Goal: Task Accomplishment & Management: Use online tool/utility

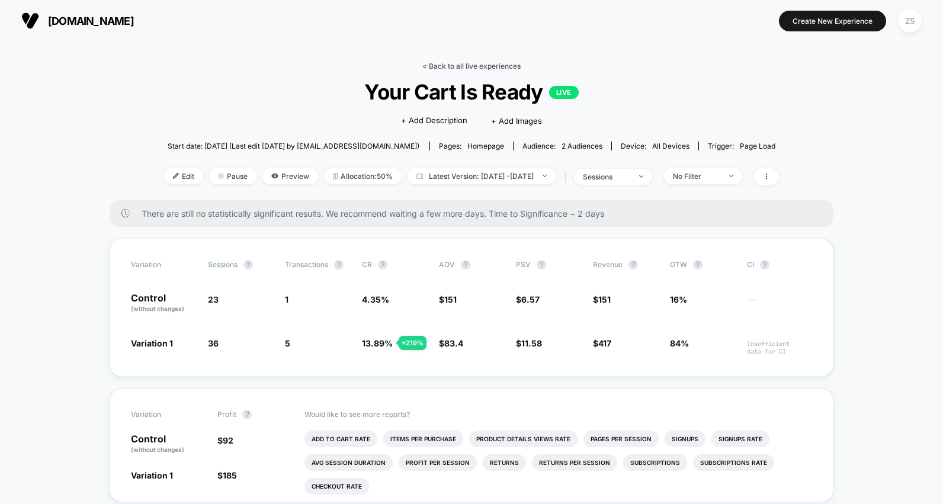
click at [447, 68] on link "< Back to all live experiences" at bounding box center [471, 66] width 98 height 9
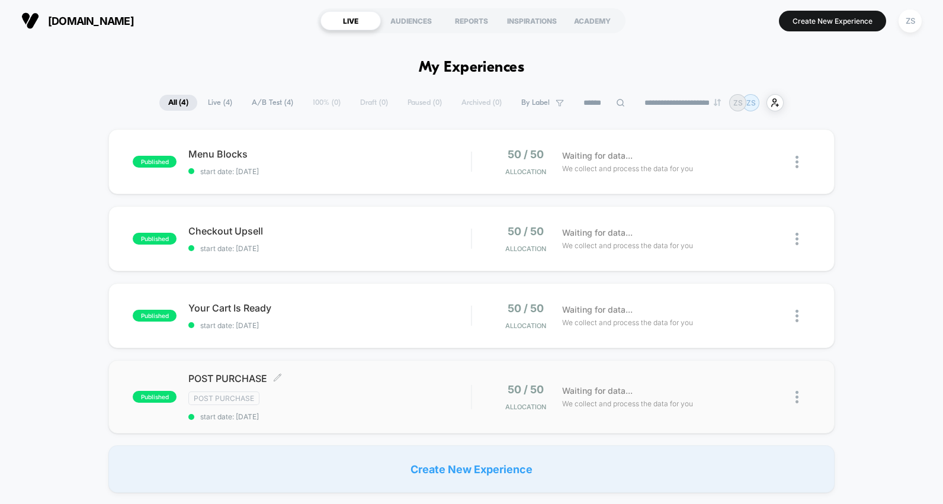
click at [347, 392] on div "Post Purchase" at bounding box center [329, 399] width 283 height 14
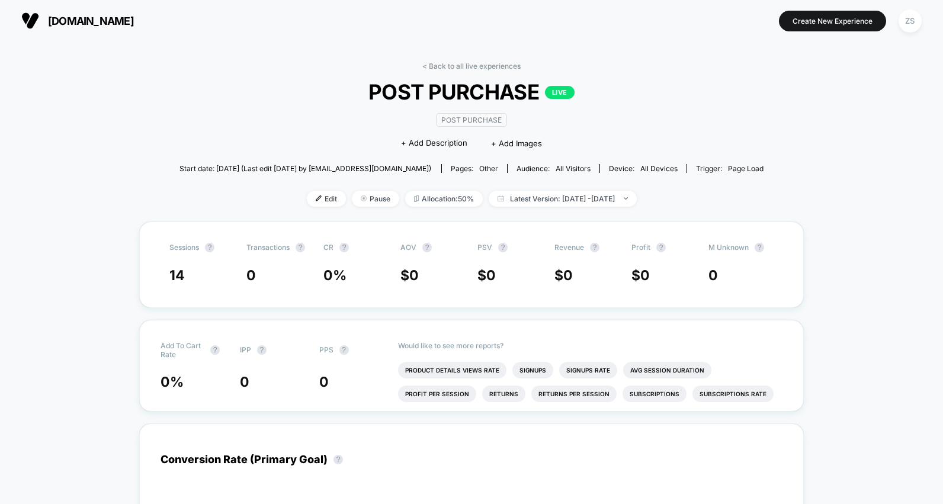
click at [457, 75] on div "< Back to all live experiences POST PURCHASE LIVE Post Purchase Click to edit e…" at bounding box center [472, 142] width 585 height 160
click at [461, 66] on link "< Back to all live experiences" at bounding box center [471, 66] width 98 height 9
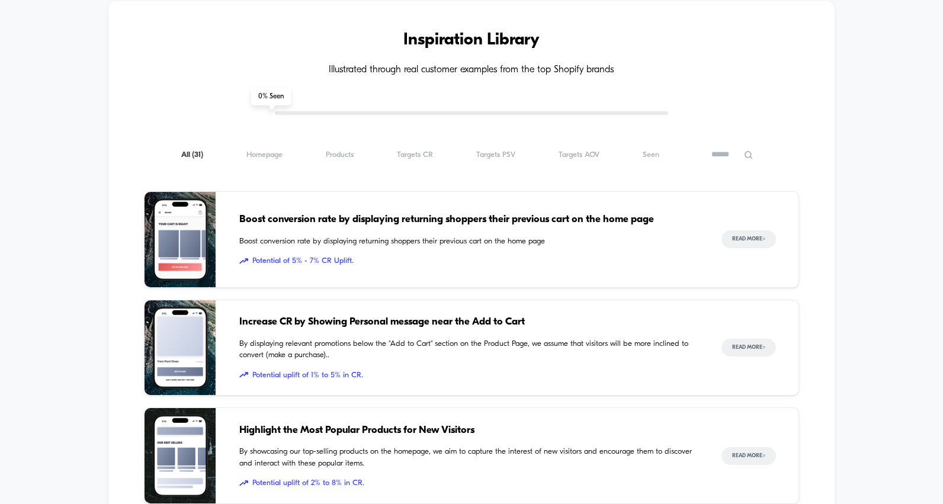
scroll to position [579, 0]
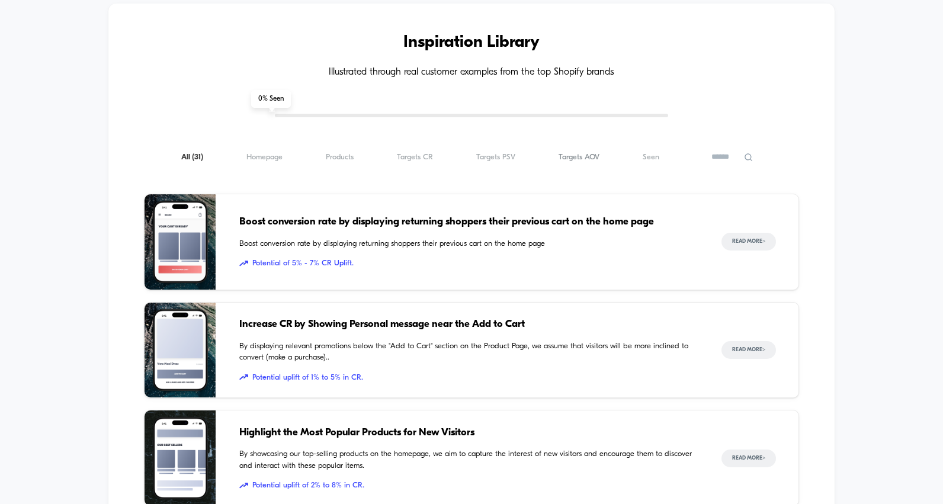
click at [588, 158] on span "Targets AOV ( 31 )" at bounding box center [579, 157] width 41 height 9
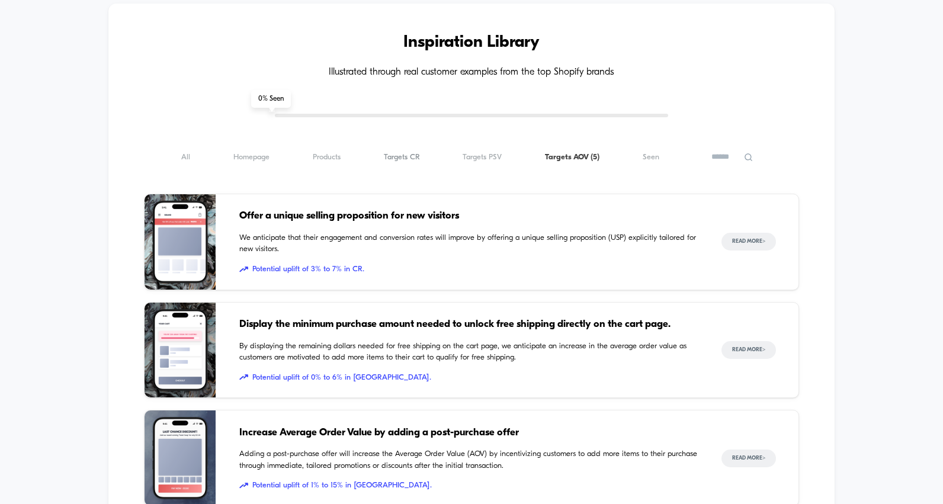
click at [411, 159] on span "Targets CR ( 5 )" at bounding box center [402, 157] width 36 height 9
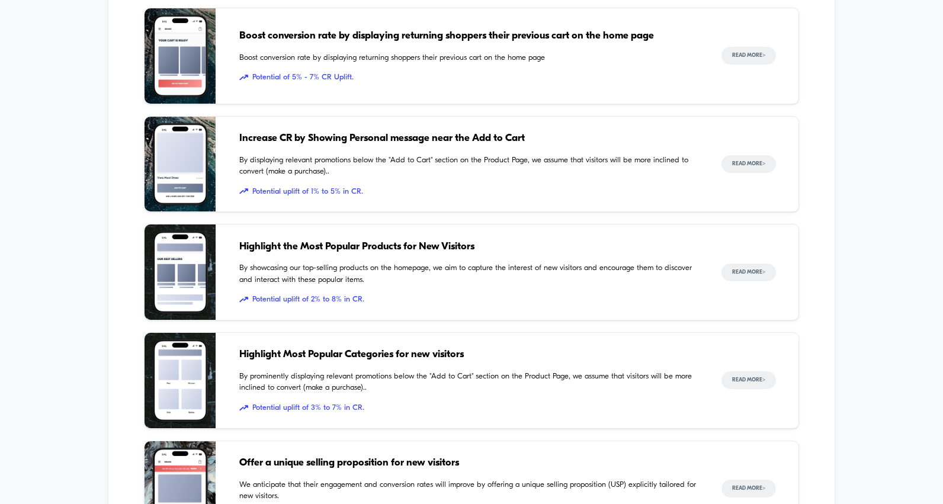
scroll to position [771, 0]
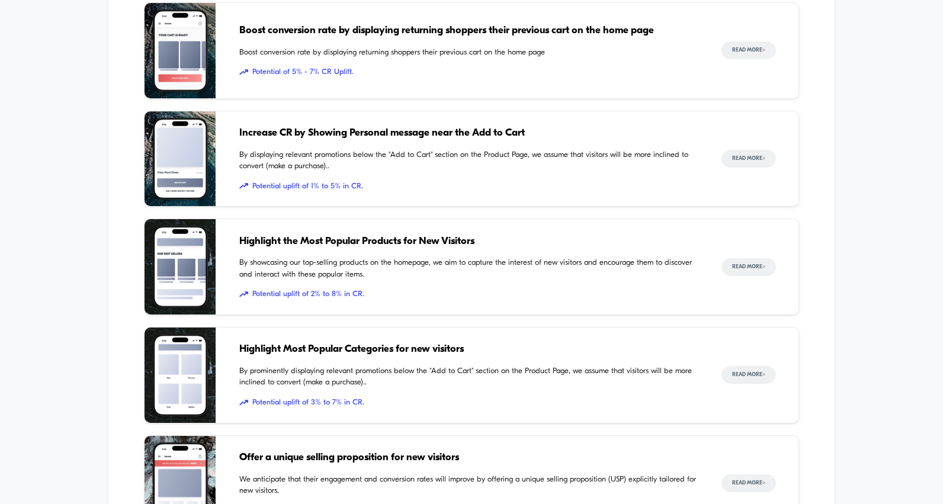
click at [457, 185] on span "Potential uplift of 1% to 5% in CR." at bounding box center [468, 187] width 459 height 12
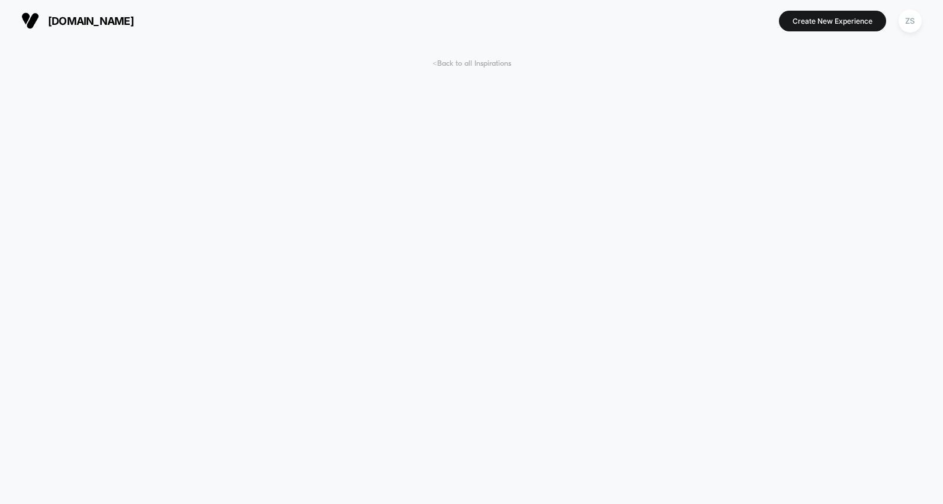
click at [479, 63] on span "< Back to all Inspirations" at bounding box center [472, 63] width 79 height 9
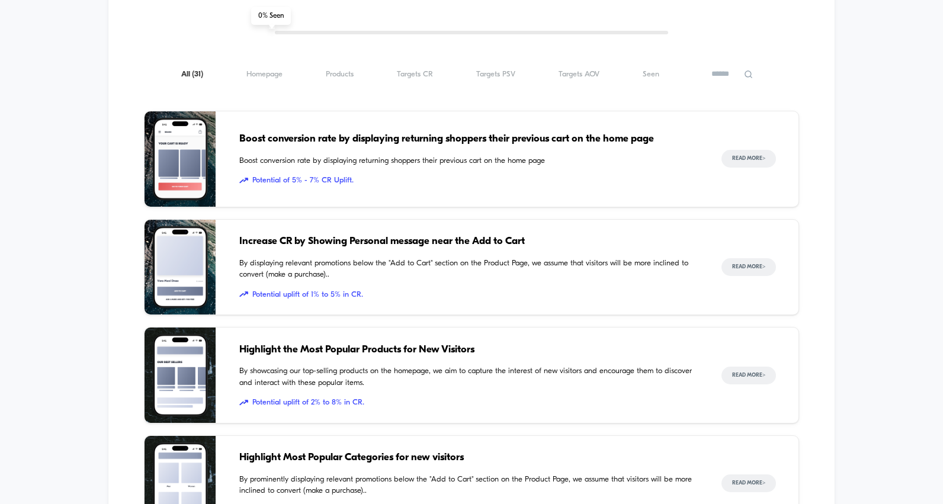
scroll to position [638, 0]
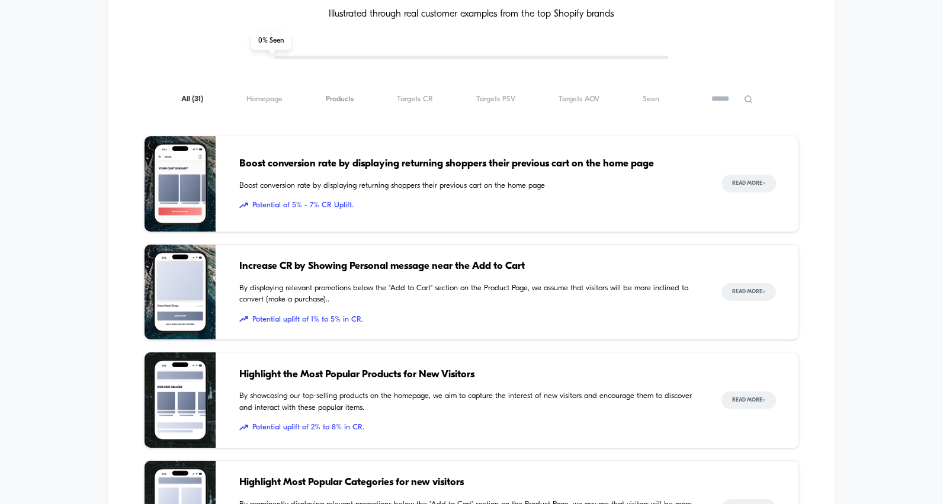
click at [338, 98] on span "Products ( 31 )" at bounding box center [340, 99] width 28 height 9
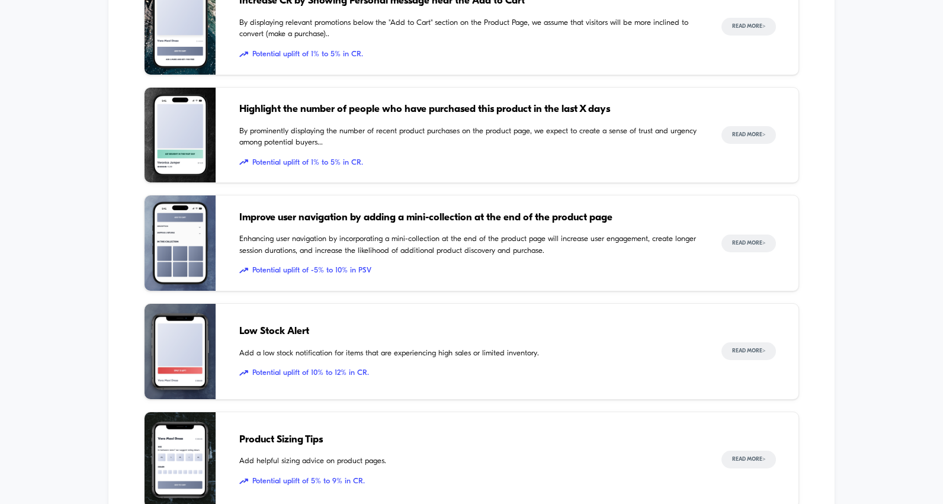
scroll to position [801, 0]
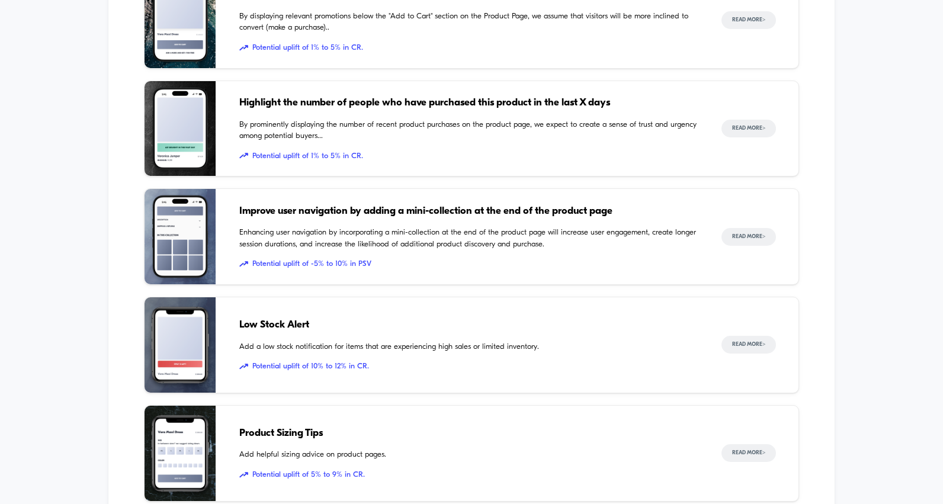
click at [473, 142] on span "By prominently displaying the number of recent product purchases on the product…" at bounding box center [468, 130] width 459 height 23
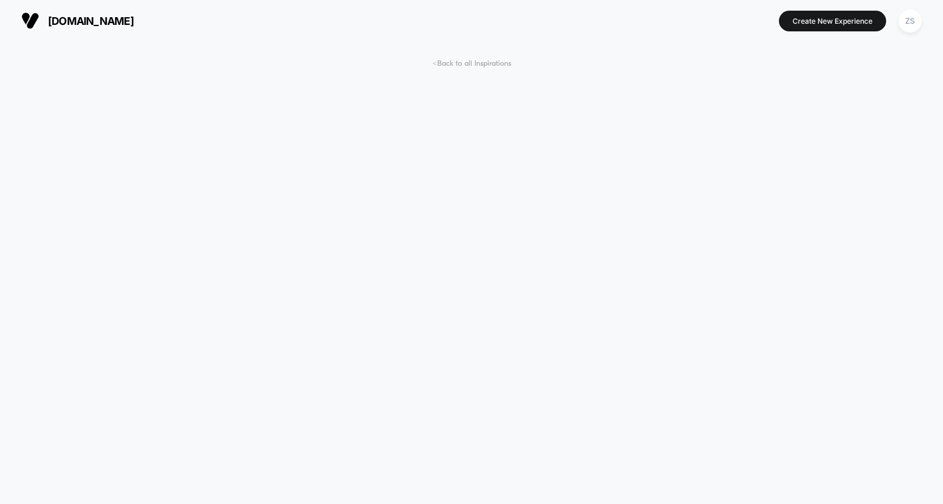
click at [467, 66] on span "< Back to all Inspirations" at bounding box center [472, 63] width 79 height 9
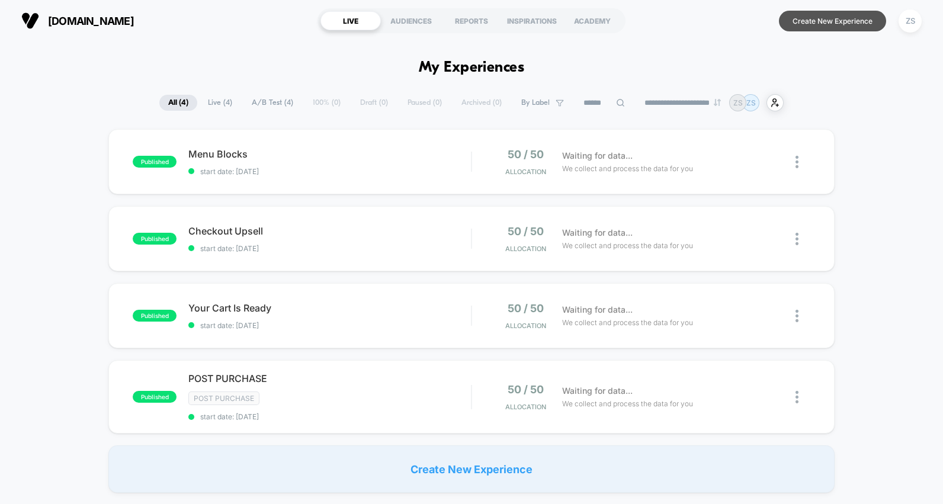
click at [831, 18] on button "Create New Experience" at bounding box center [832, 21] width 107 height 21
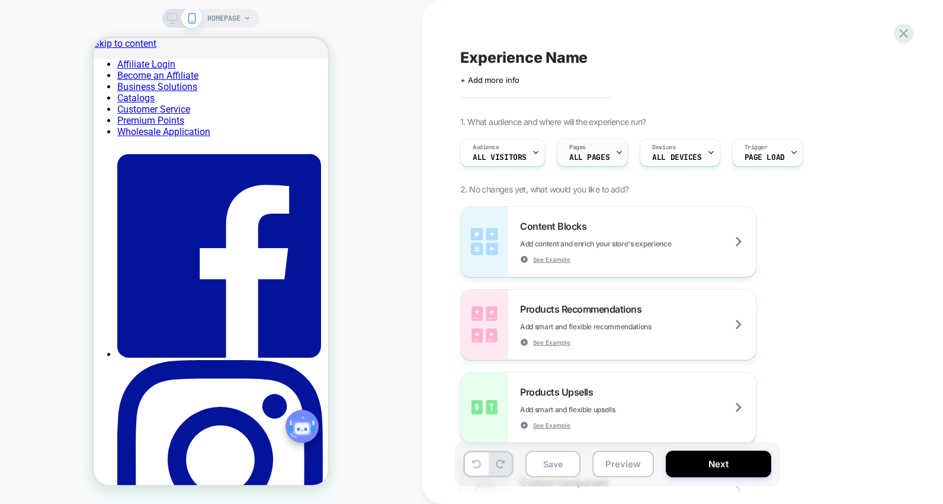
click at [578, 149] on span "Pages" at bounding box center [577, 147] width 17 height 8
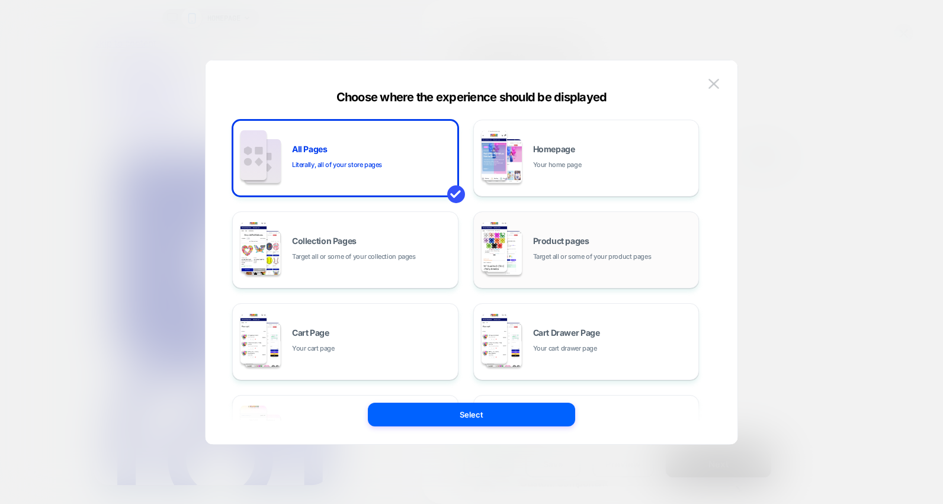
click at [576, 258] on span "Target all or some of your product pages" at bounding box center [592, 256] width 118 height 11
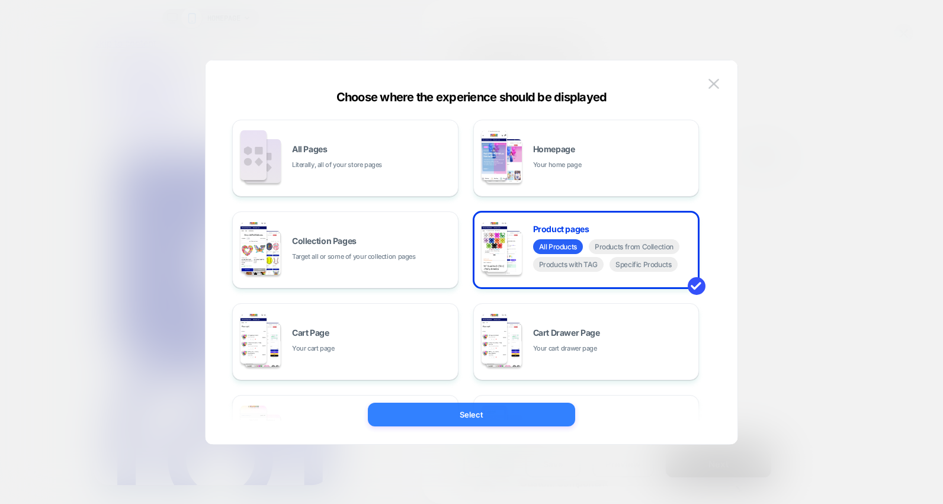
click at [489, 417] on button "Select" at bounding box center [471, 415] width 207 height 24
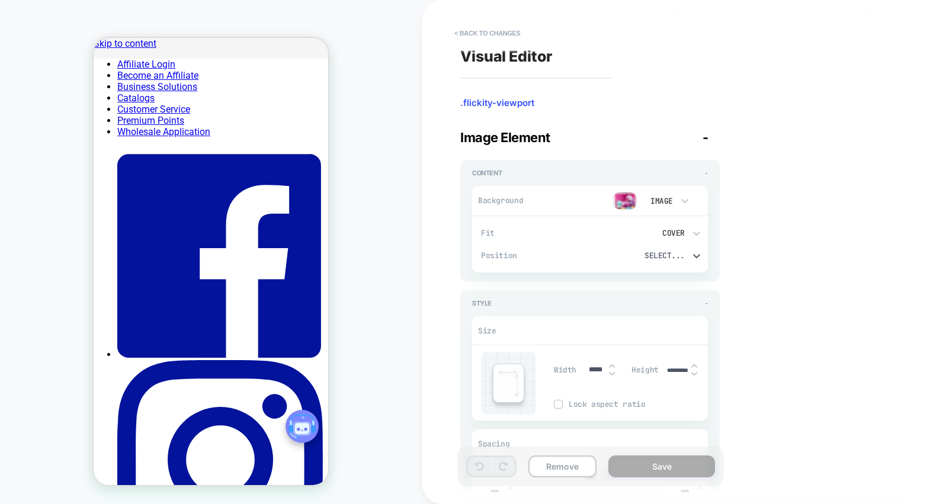
click at [677, 264] on div "Select..." at bounding box center [652, 255] width 114 height 23
click at [568, 255] on div at bounding box center [471, 252] width 943 height 504
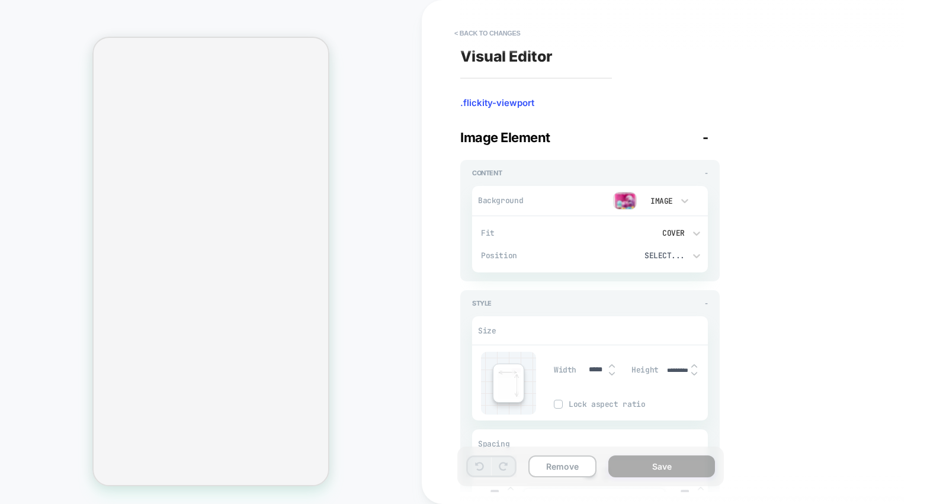
select select "**********"
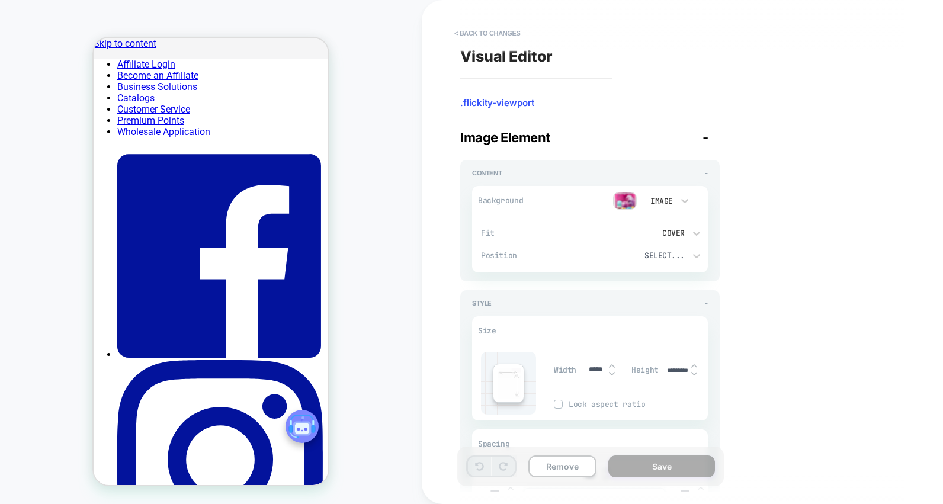
scroll to position [260, 0]
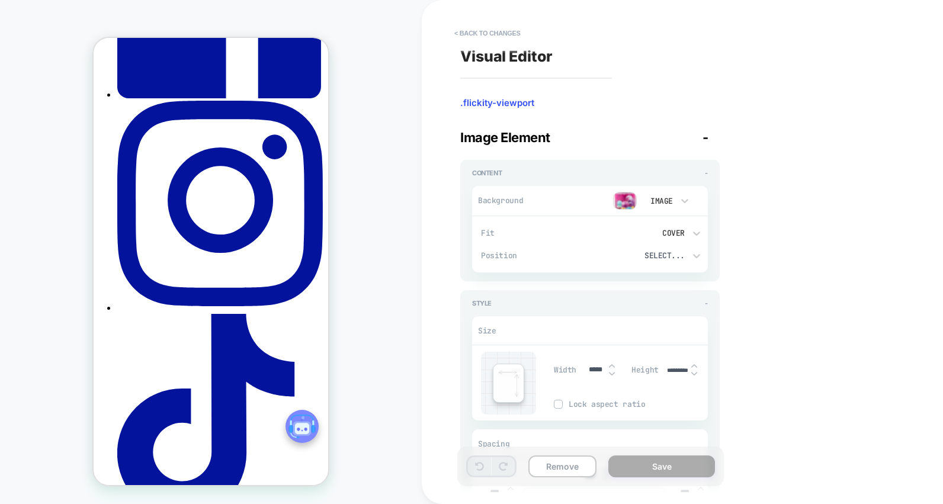
type input "*********"
click at [695, 373] on img at bounding box center [694, 373] width 6 height 5
type textarea "*"
type input "*********"
click at [671, 372] on input "*********" at bounding box center [678, 371] width 27 height 8
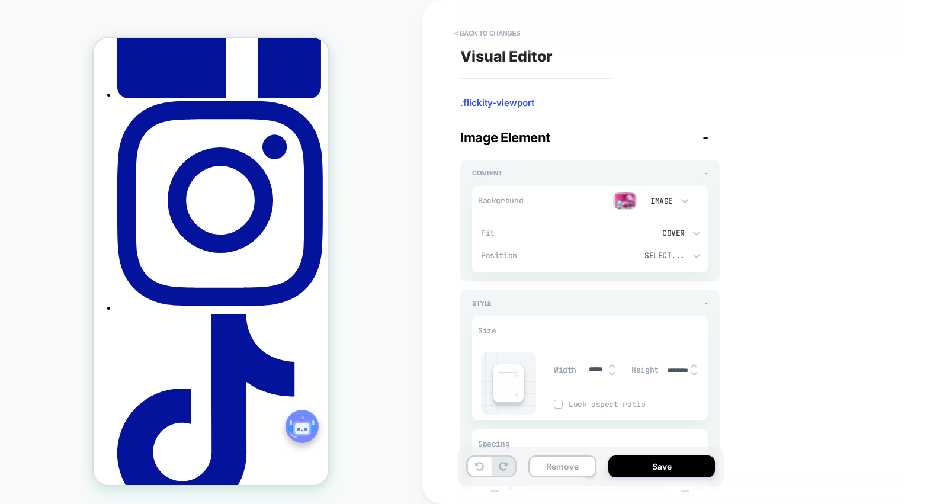
click at [671, 372] on input "*********" at bounding box center [678, 371] width 27 height 8
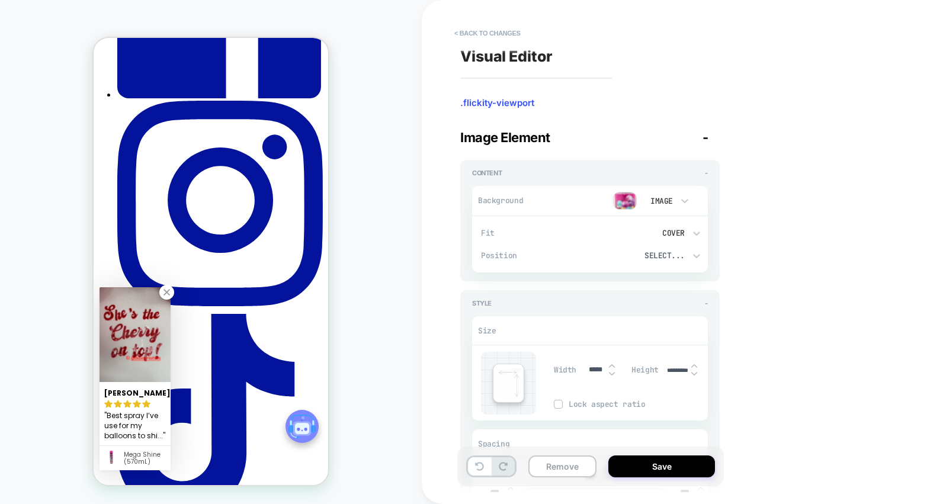
type textarea "*"
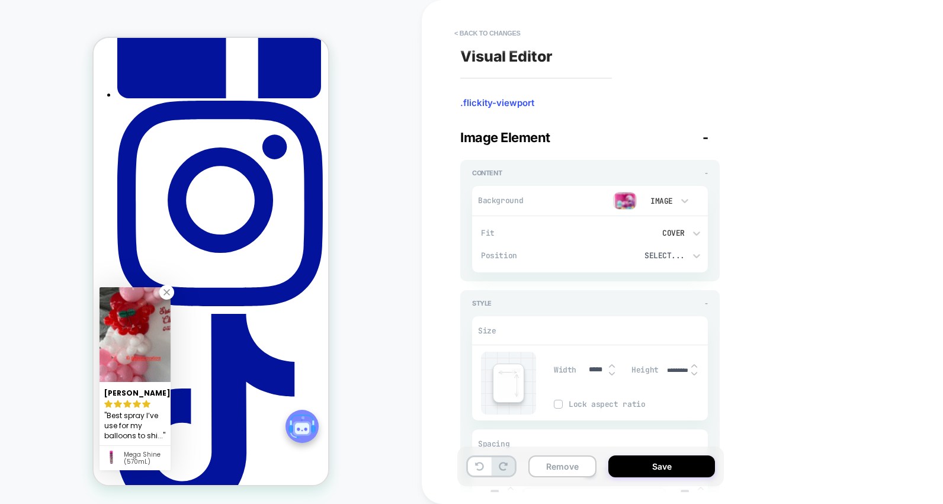
type input "***"
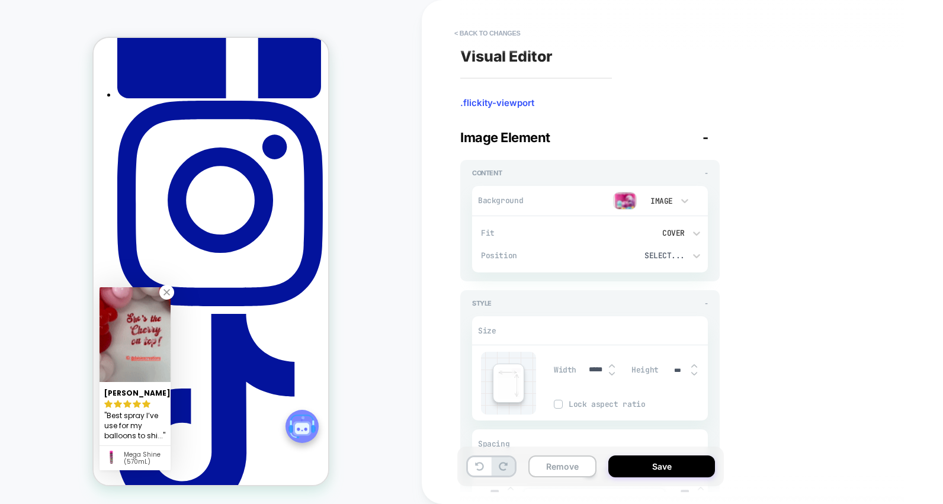
type textarea "*"
type input "****"
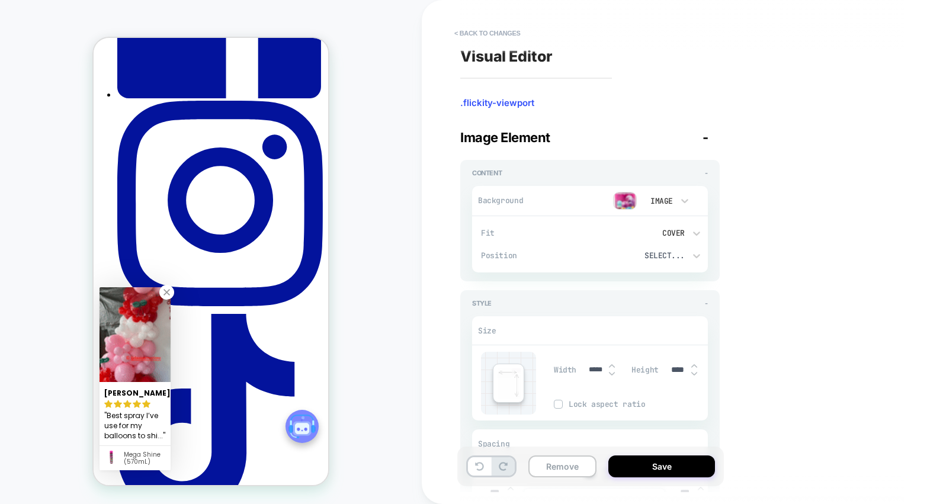
type textarea "*"
type input "*****"
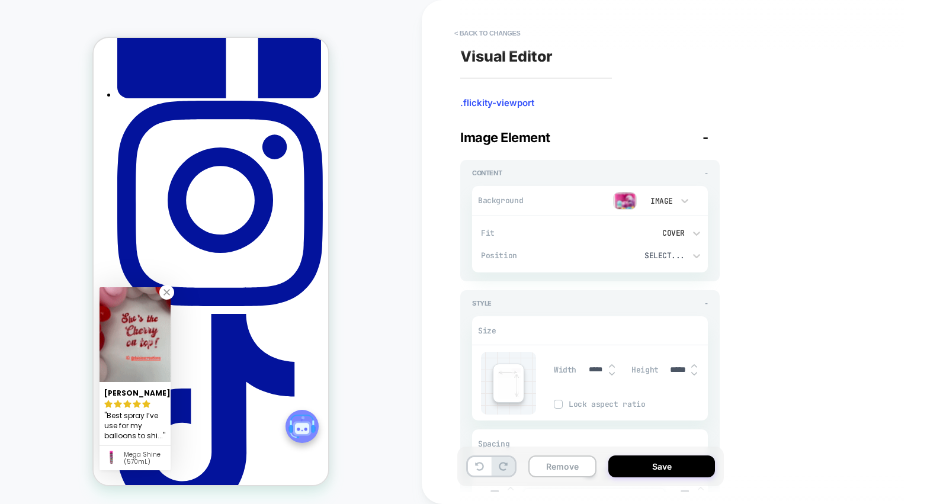
type textarea "*"
type input "*****"
click at [670, 389] on div "Width ***** Height ***** Lock aspect ratio" at bounding box center [631, 383] width 154 height 63
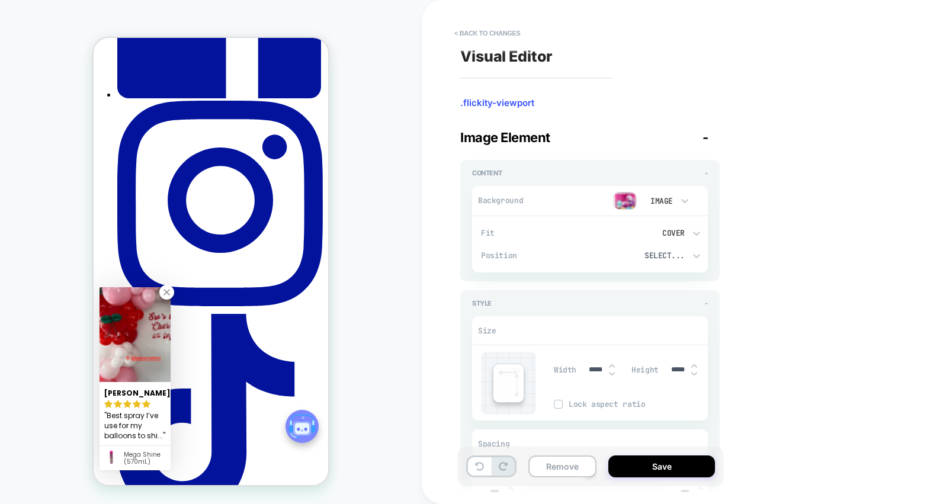
click at [670, 342] on div "Size" at bounding box center [590, 331] width 236 height 28
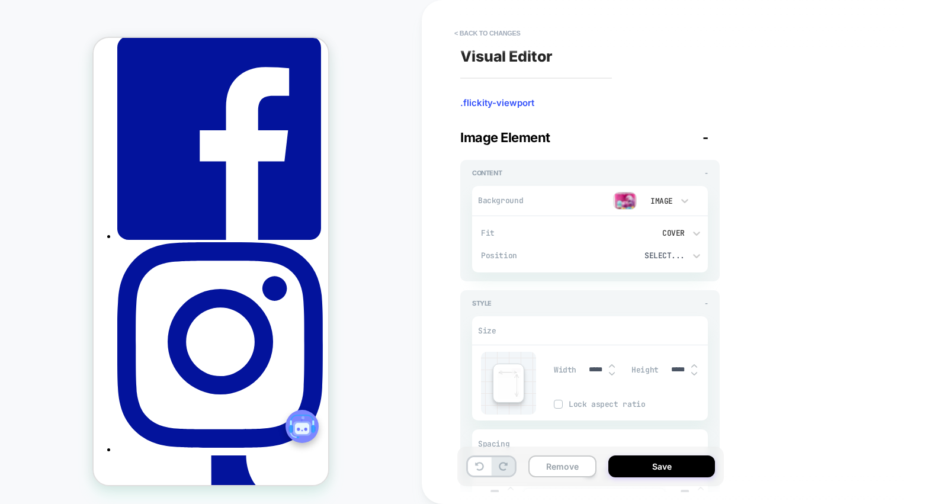
scroll to position [117, 0]
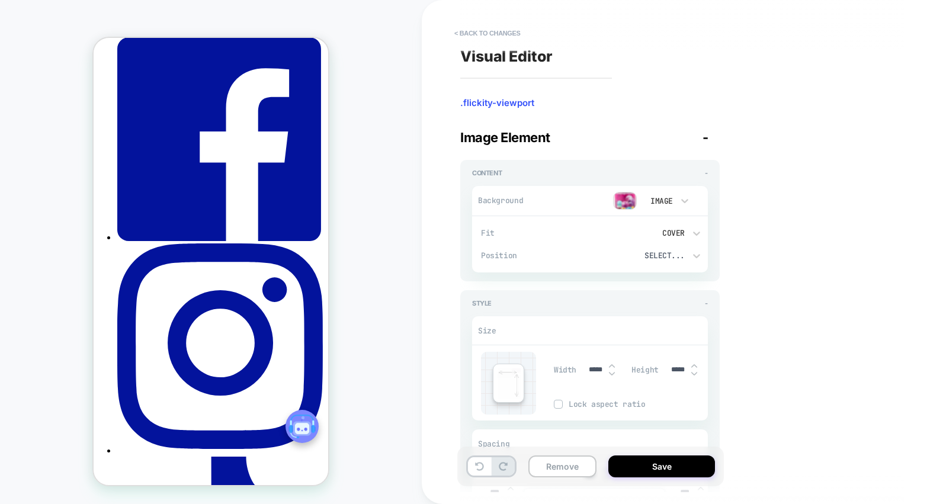
click at [645, 394] on div "Width ***** Height ***** Lock aspect ratio" at bounding box center [631, 383] width 154 height 63
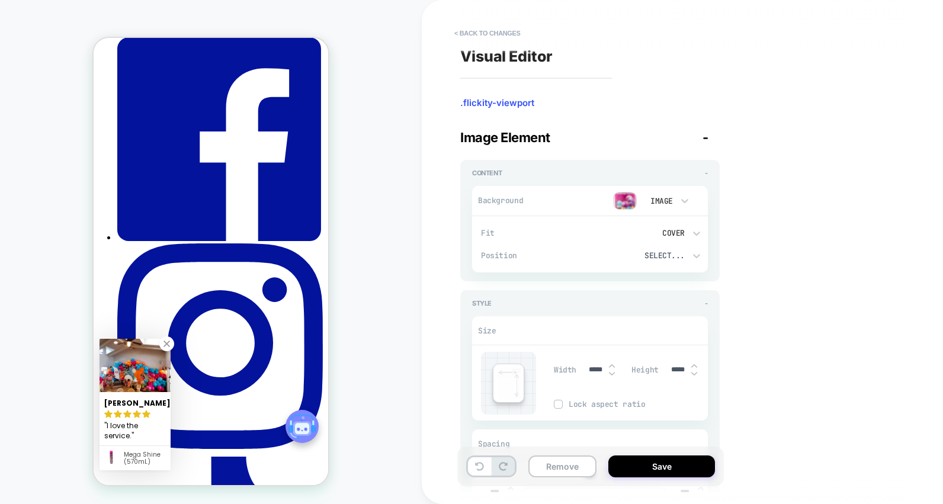
click at [626, 406] on span "Lock aspect ratio" at bounding box center [638, 404] width 139 height 10
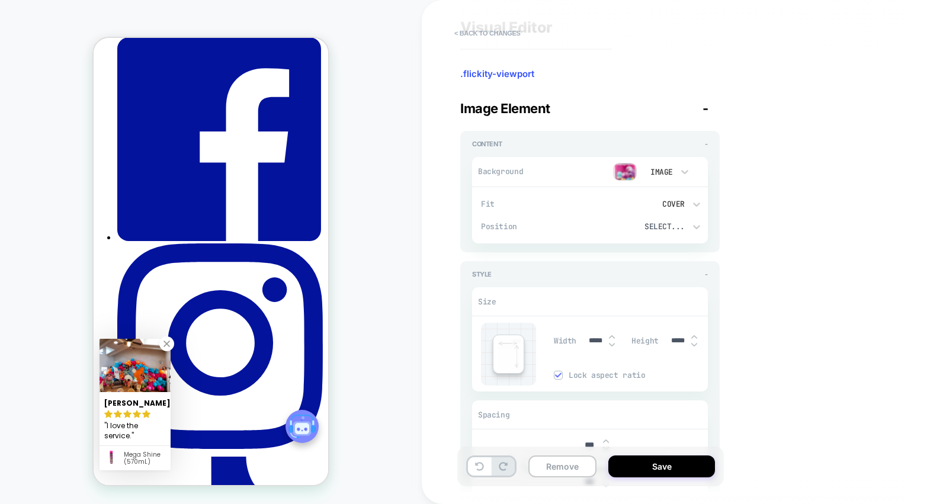
scroll to position [33, 0]
click at [694, 338] on img at bounding box center [694, 340] width 6 height 5
type textarea "*"
type input "*****"
type textarea "*"
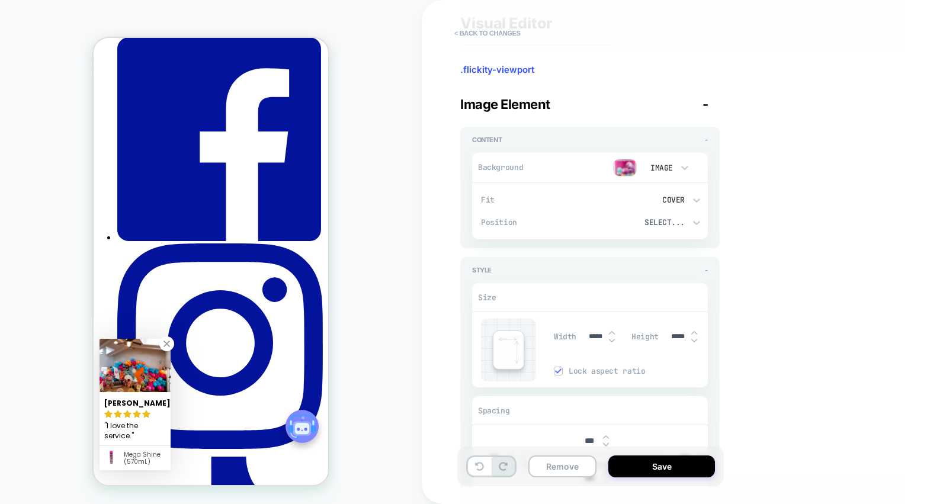
type input "*****"
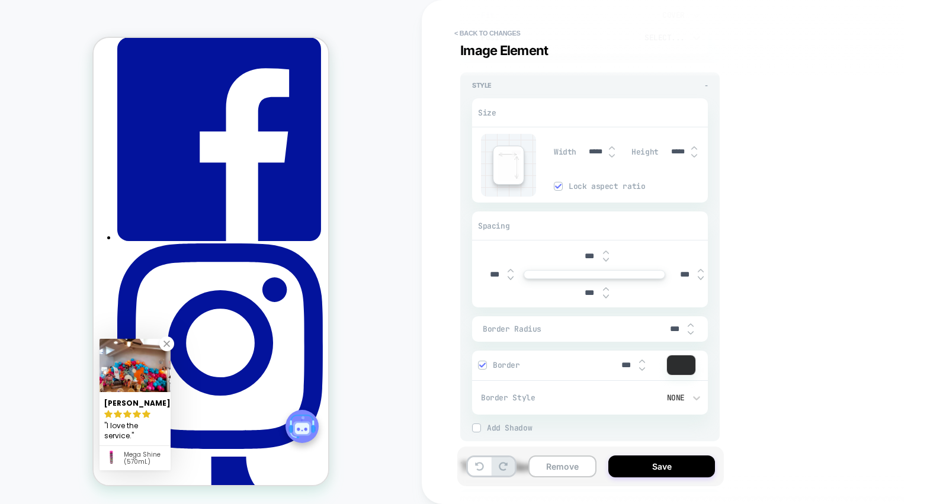
scroll to position [222, 0]
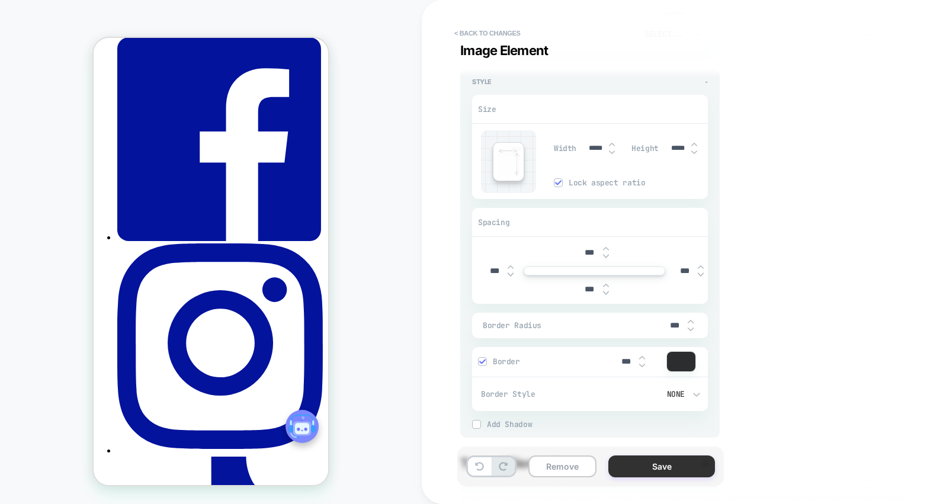
click at [681, 471] on button "Save" at bounding box center [661, 467] width 107 height 22
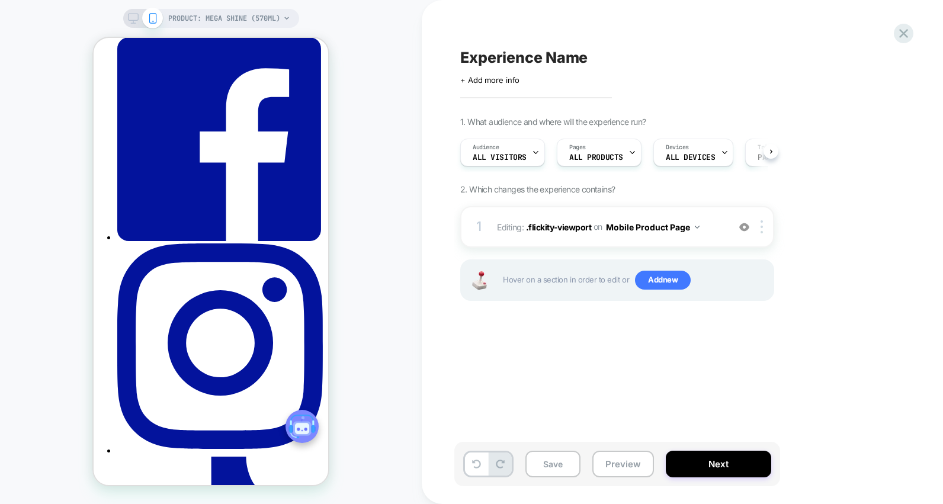
scroll to position [0, 1]
click at [654, 229] on button "Mobile Product Page" at bounding box center [653, 227] width 94 height 17
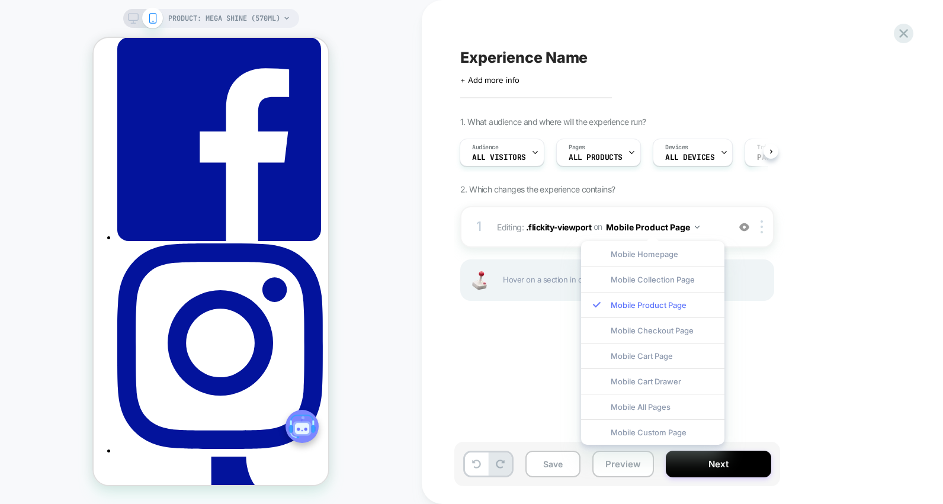
click at [653, 302] on div "Mobile Product Page" at bounding box center [652, 304] width 143 height 25
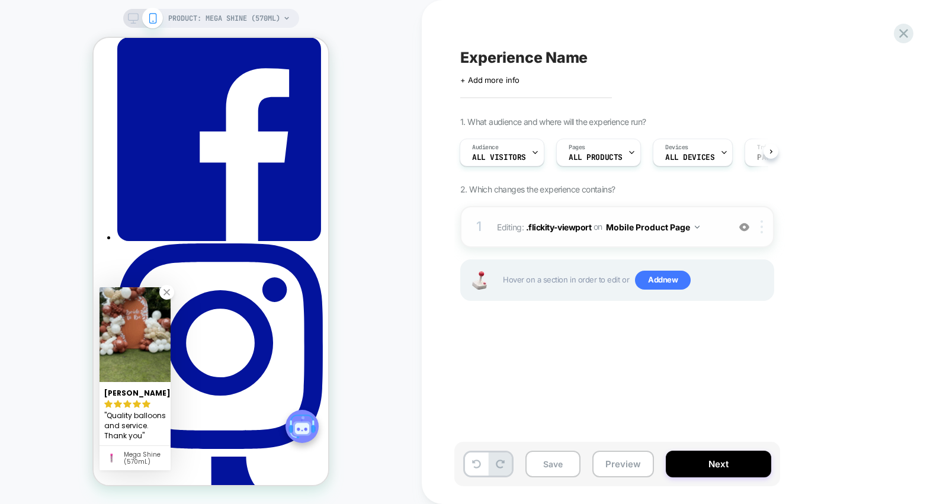
click at [756, 227] on div at bounding box center [764, 226] width 20 height 13
click at [511, 230] on span "Editing : .flickity-viewport .flickity-viewport on Mobile Product Page" at bounding box center [610, 227] width 226 height 17
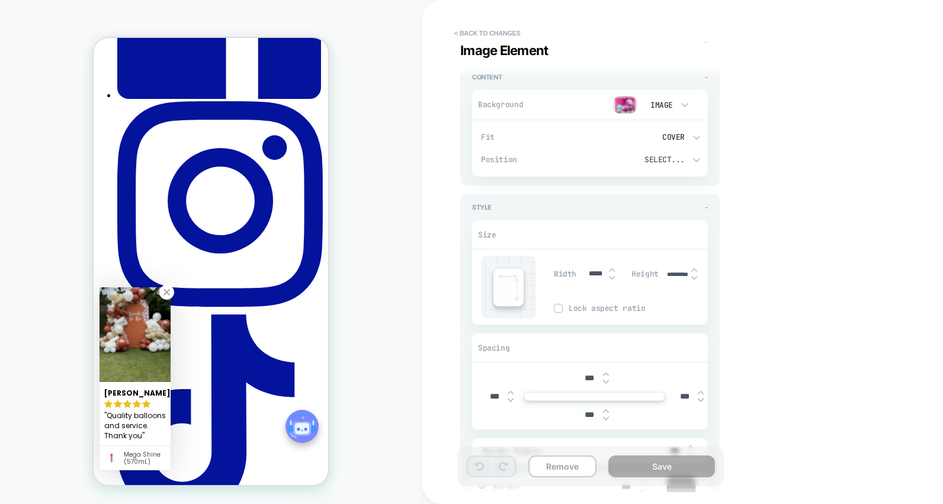
scroll to position [97, 0]
click at [684, 132] on div "Cover" at bounding box center [645, 137] width 79 height 10
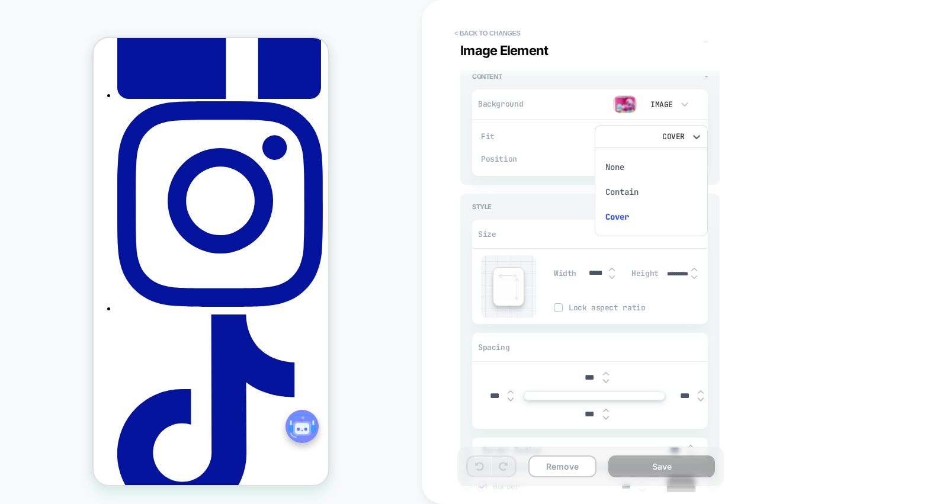
click at [629, 187] on div "Contain" at bounding box center [652, 192] width 104 height 25
click at [643, 187] on div "Content - Background Image Fit Contain Position Select... Fit Cover Position Ce…" at bounding box center [590, 309] width 260 height 508
click at [675, 271] on input "*********" at bounding box center [678, 274] width 27 height 8
type textarea "*"
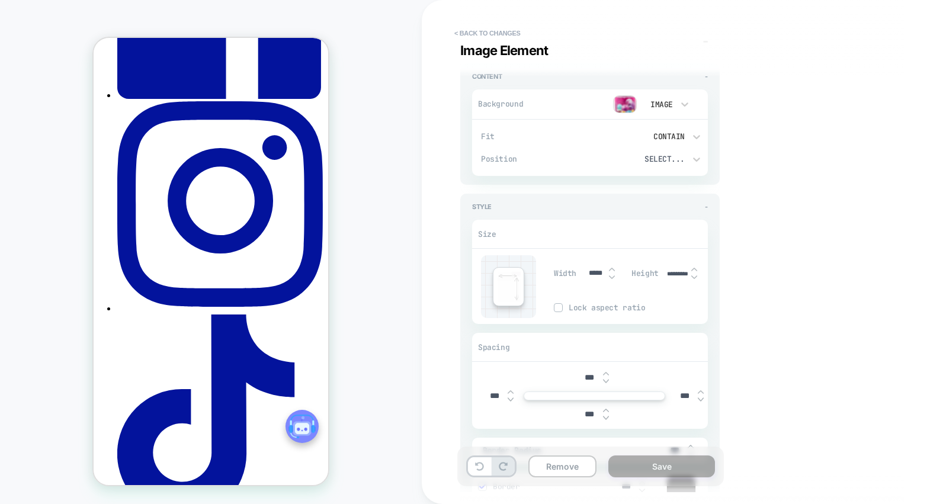
type input "***"
type textarea "*"
type input "****"
type textarea "*"
type input "*****"
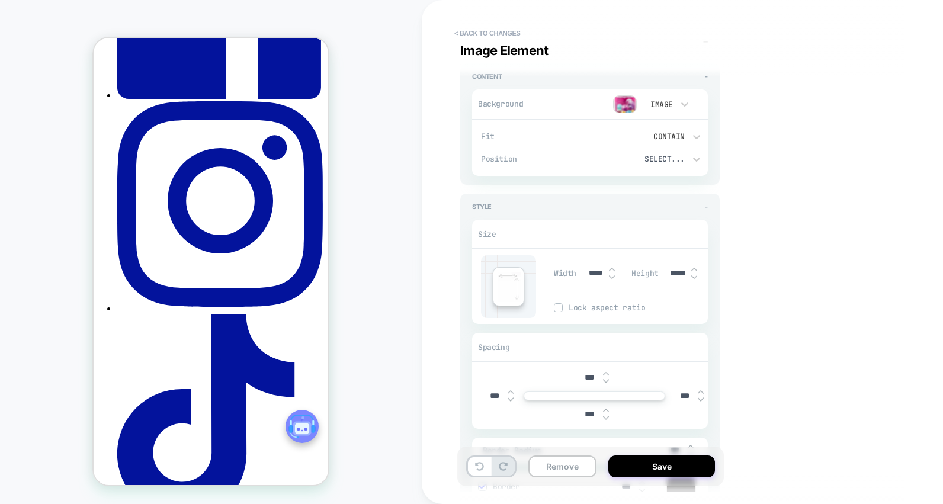
type textarea "*"
type input "*****"
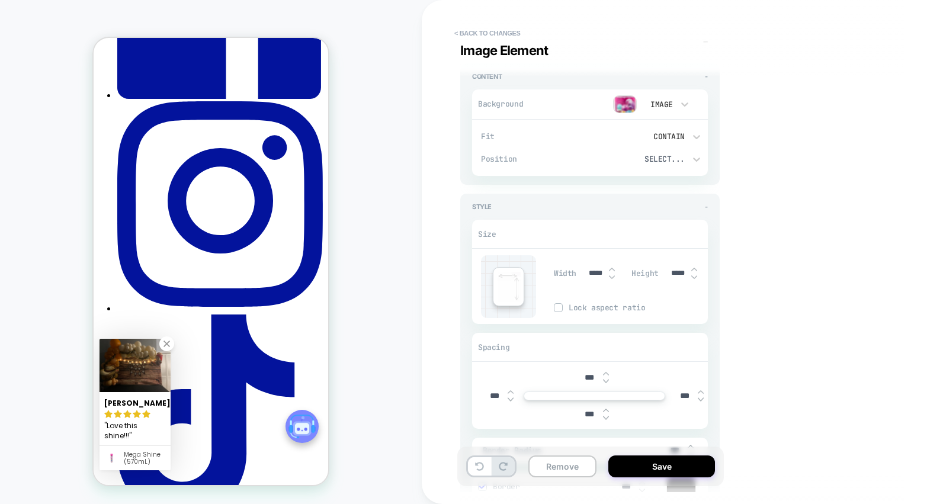
click at [685, 293] on div "Width ***** Height ***** Lock aspect ratio" at bounding box center [631, 286] width 154 height 63
click at [607, 303] on span "Lock aspect ratio" at bounding box center [638, 308] width 139 height 10
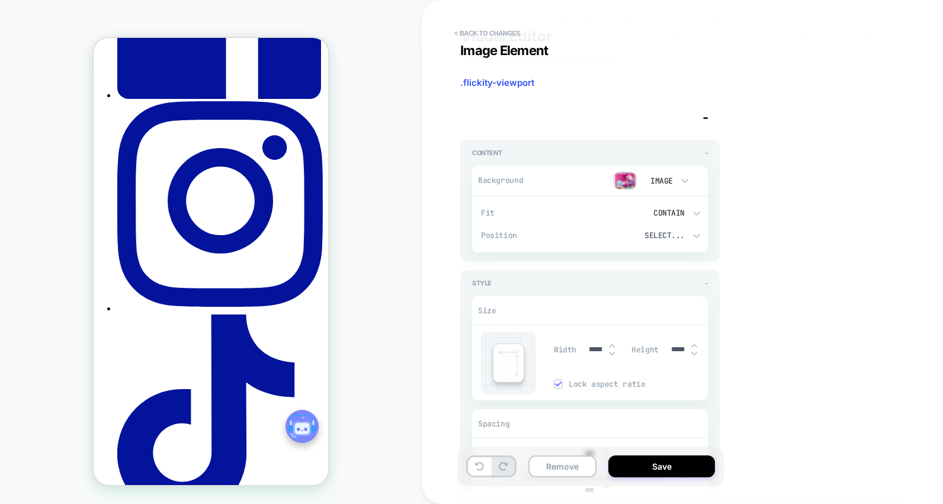
scroll to position [0, 0]
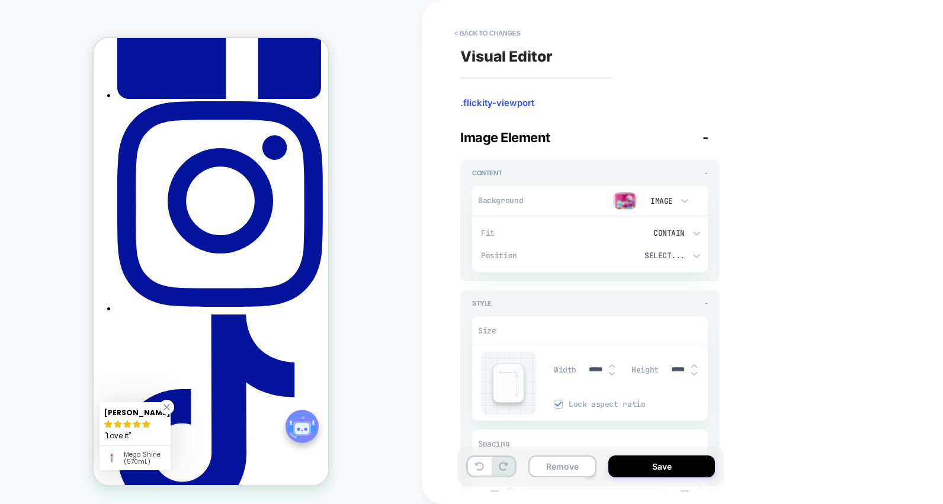
click at [616, 390] on div "Width ***** Height ***** Lock aspect ratio" at bounding box center [631, 383] width 154 height 63
click at [693, 257] on icon at bounding box center [697, 256] width 12 height 12
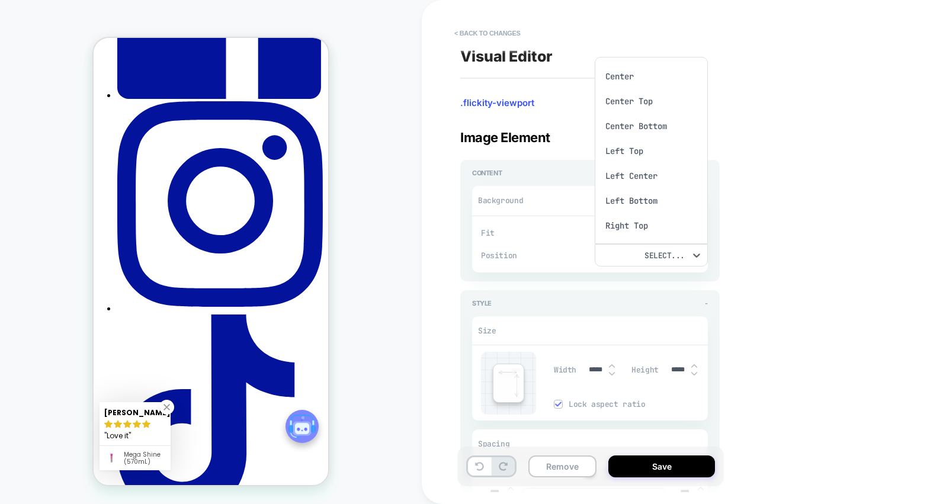
scroll to position [9, 0]
click at [654, 161] on div "Left Center" at bounding box center [652, 166] width 104 height 25
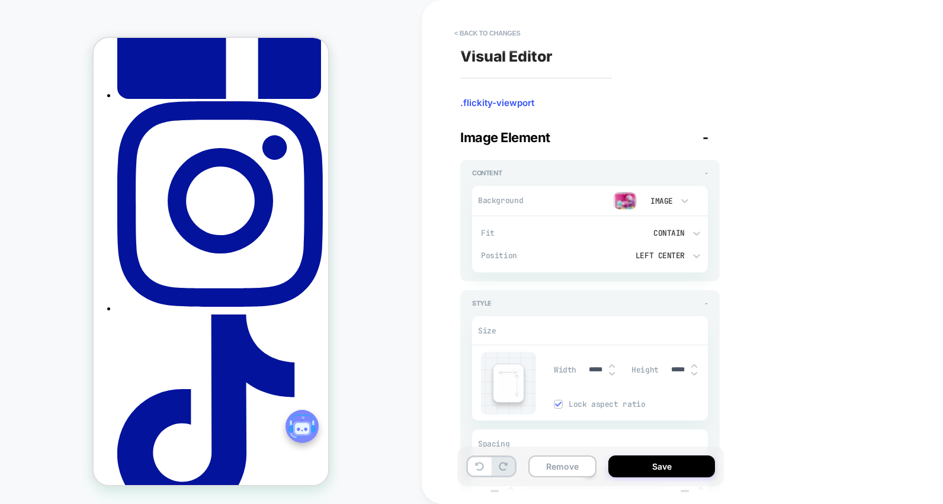
click at [705, 138] on span "-" at bounding box center [706, 137] width 6 height 15
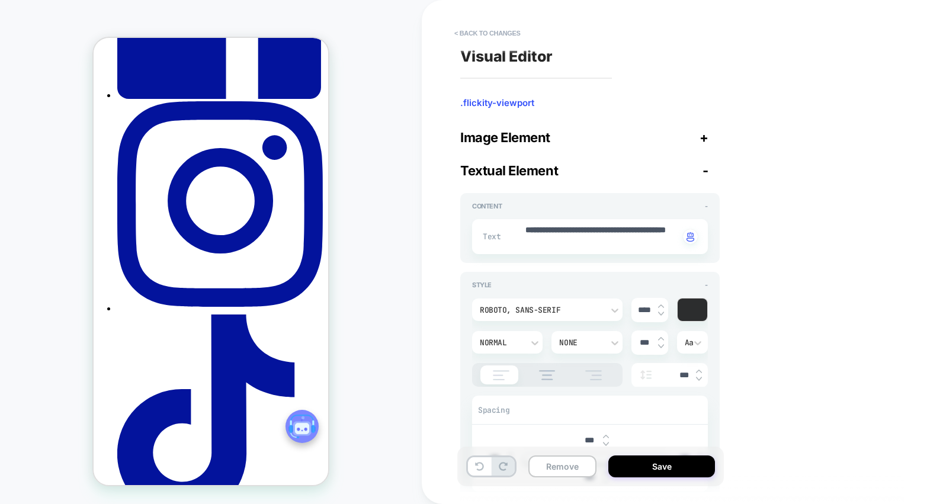
click at [707, 165] on span "-" at bounding box center [706, 170] width 6 height 15
type textarea "*"
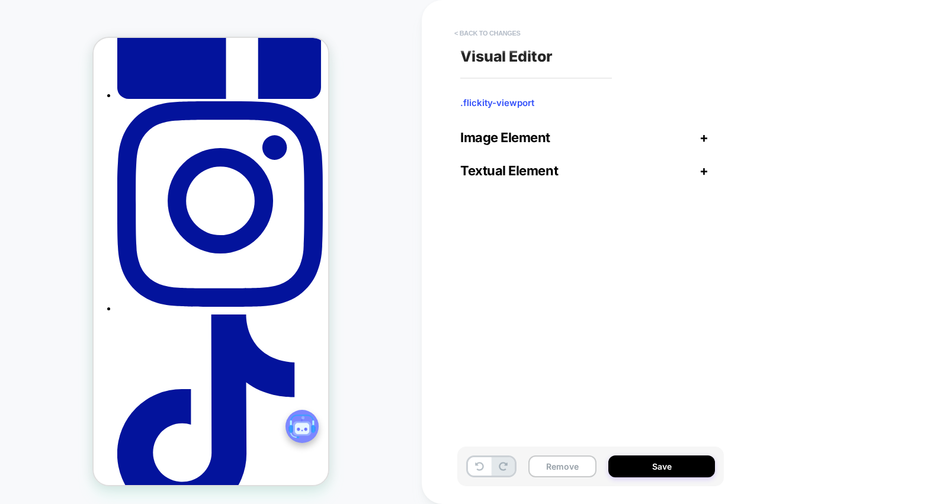
click at [475, 36] on button "< Back to changes" at bounding box center [488, 33] width 78 height 19
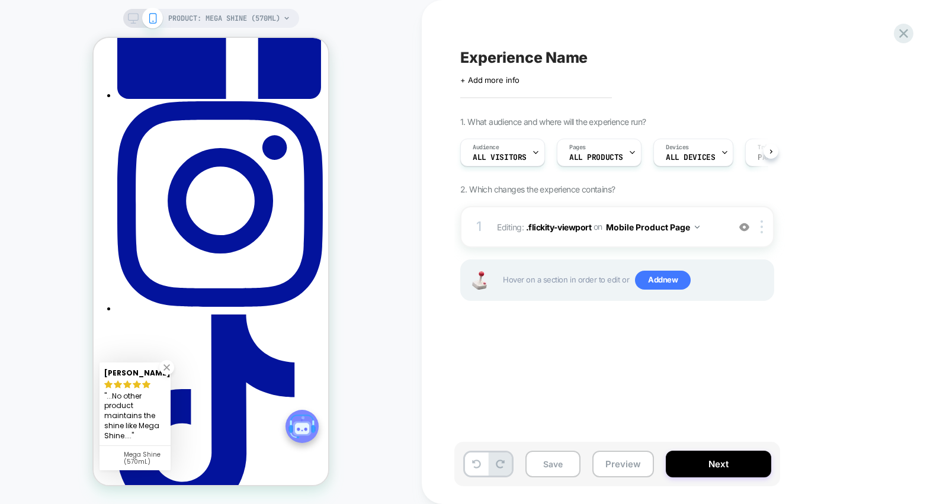
scroll to position [0, 1]
click at [273, 18] on span "PRODUCT: Mega Shine (570mL)" at bounding box center [224, 18] width 112 height 19
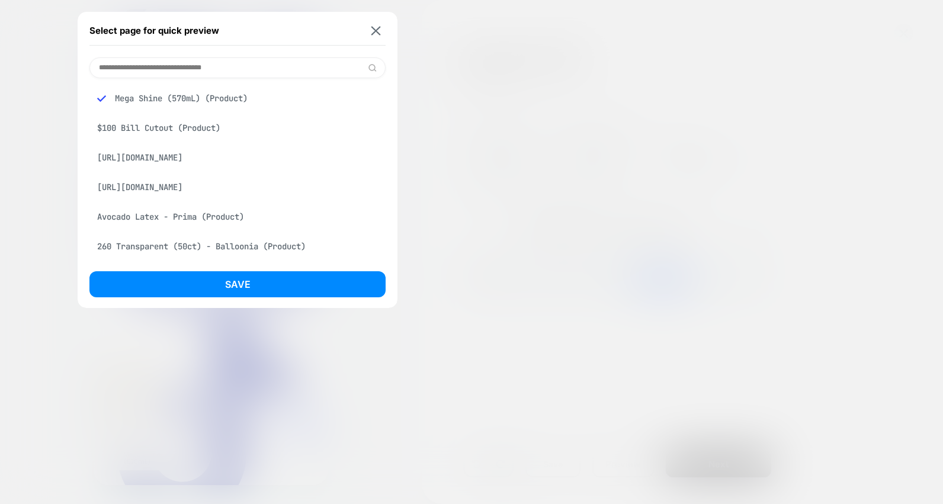
click at [252, 72] on input at bounding box center [237, 67] width 296 height 21
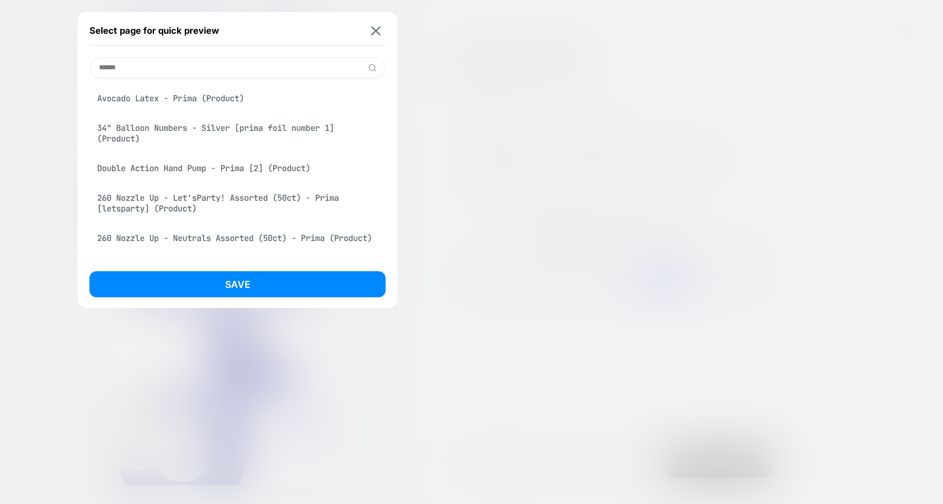
type input "*****"
click at [221, 103] on div "Avocado Latex - Prima (Product)" at bounding box center [237, 98] width 296 height 23
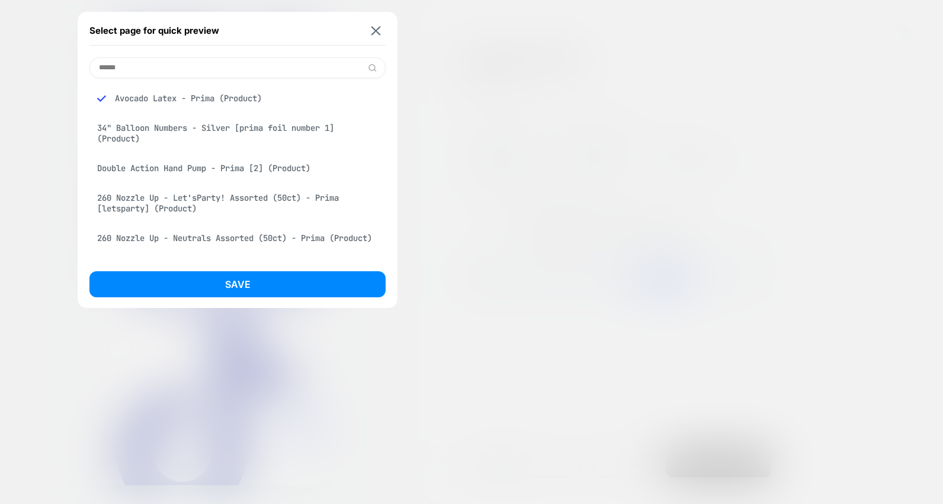
click at [242, 302] on div "Save" at bounding box center [237, 287] width 296 height 33
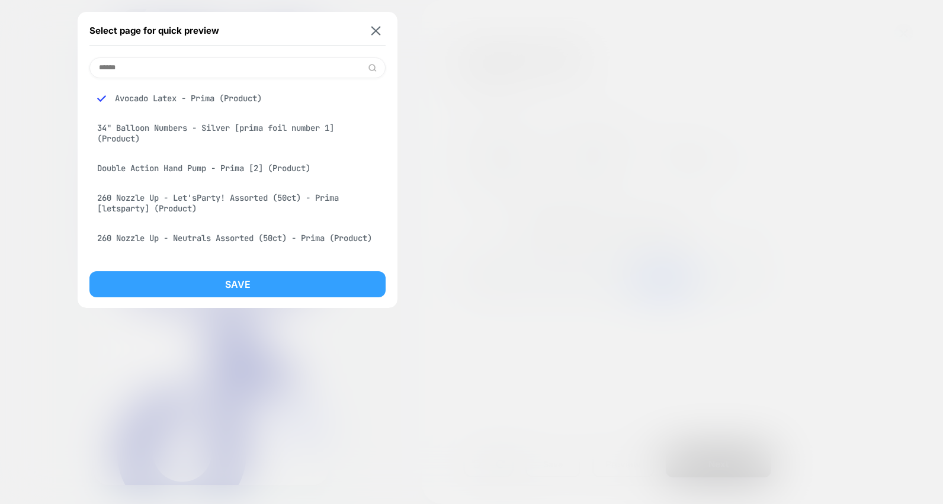
click at [243, 287] on button "Save" at bounding box center [237, 284] width 296 height 26
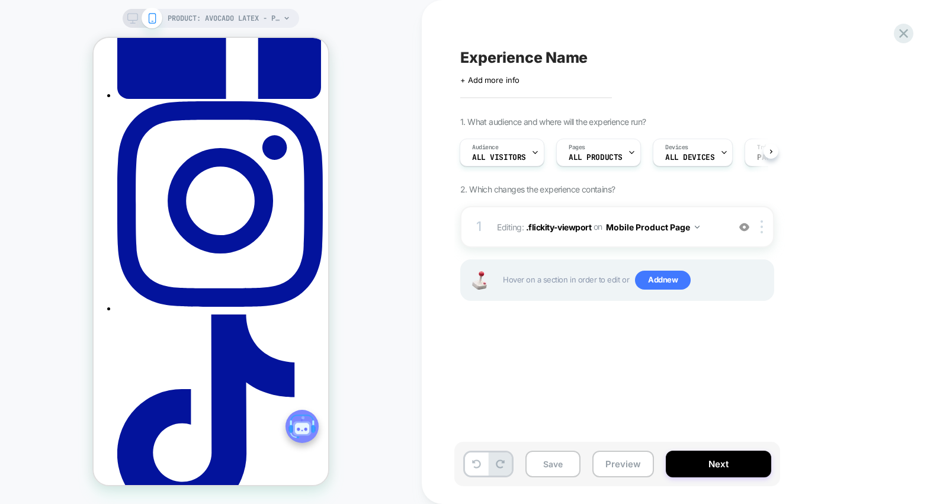
scroll to position [0, 1]
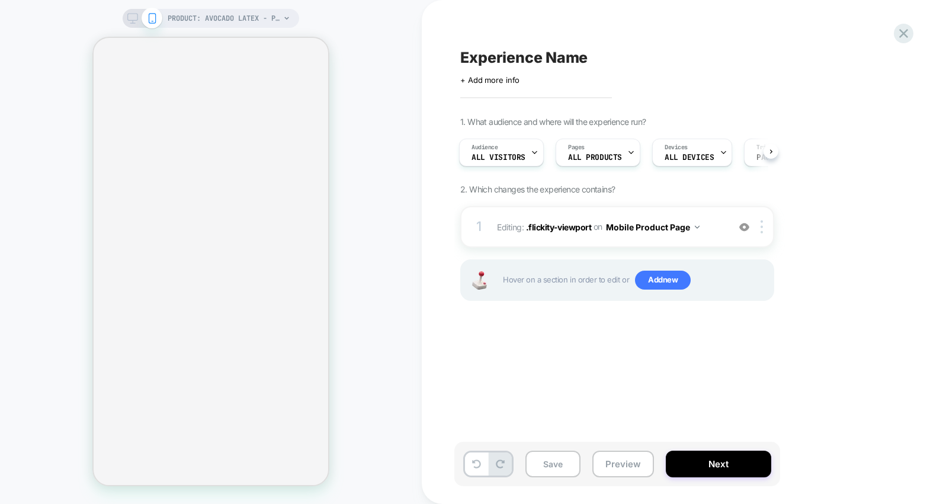
select select "**********"
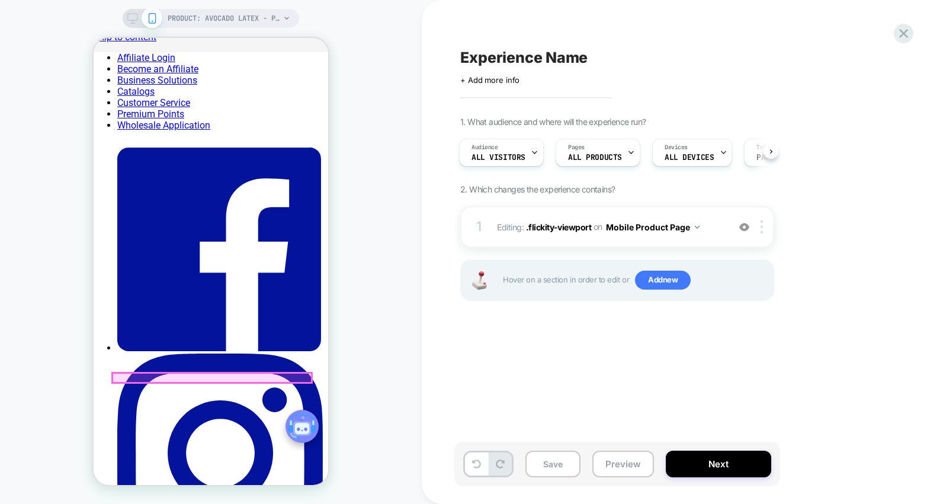
scroll to position [0, 0]
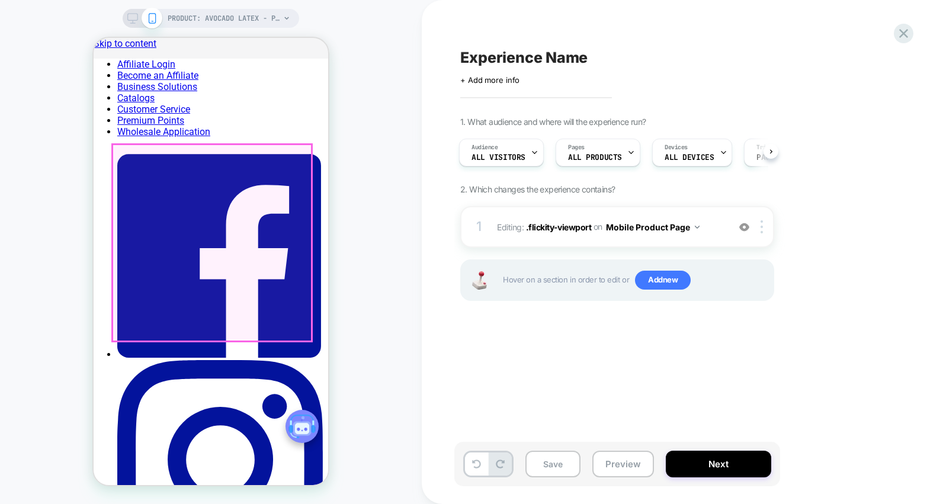
drag, startPoint x: 229, startPoint y: 382, endPoint x: 232, endPoint y: 162, distance: 219.2
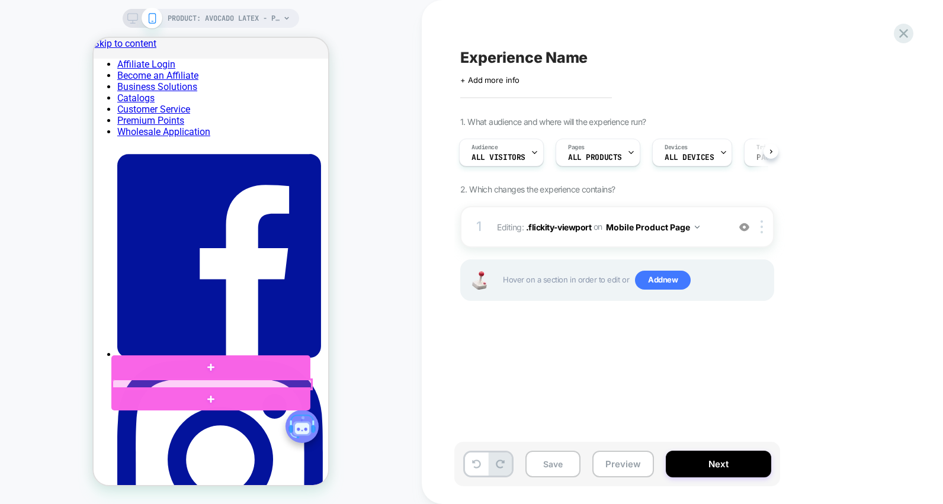
click at [201, 383] on div at bounding box center [212, 384] width 199 height 9
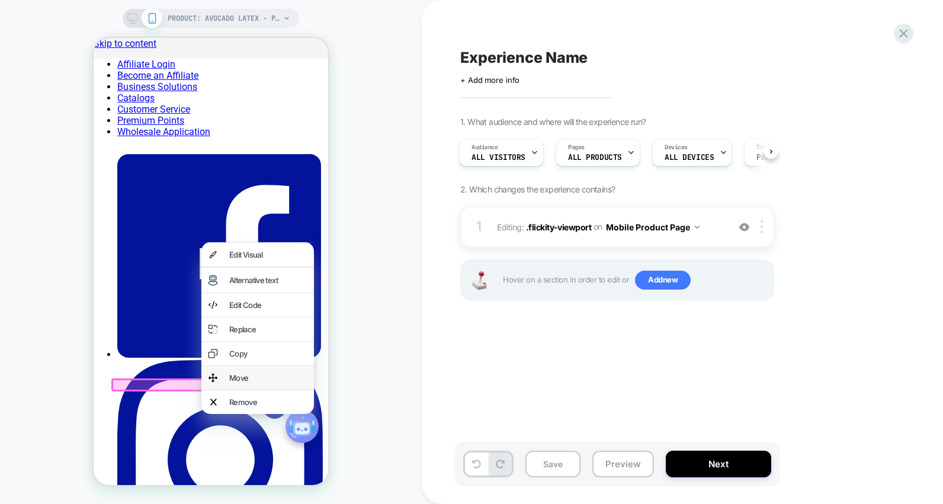
click at [210, 383] on img at bounding box center [213, 377] width 9 height 9
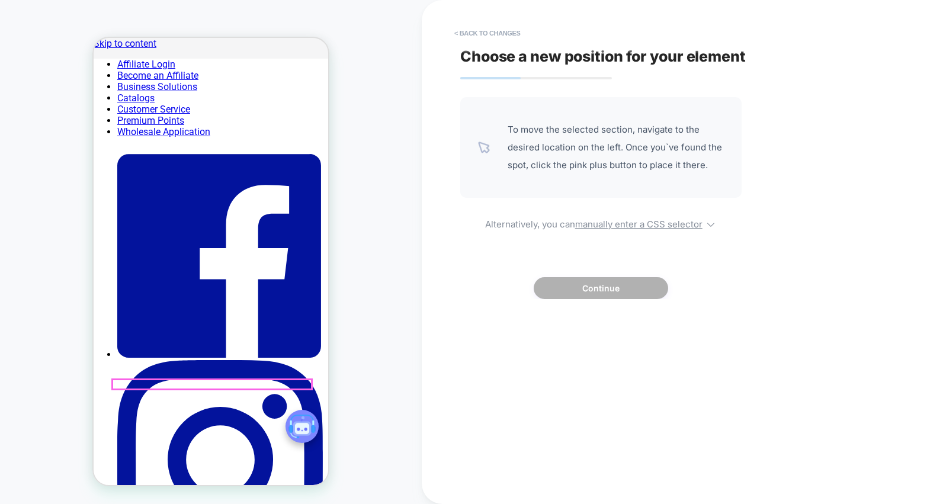
drag, startPoint x: 201, startPoint y: 383, endPoint x: 194, endPoint y: 381, distance: 7.5
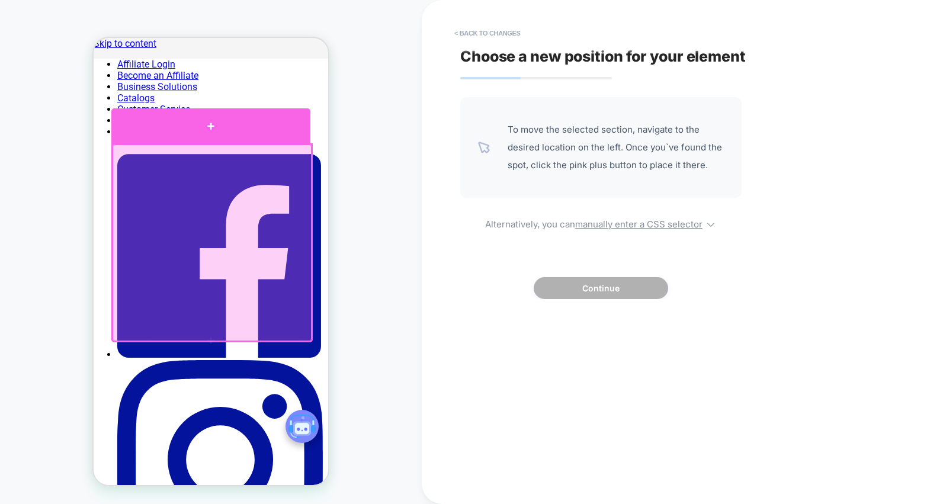
click at [201, 137] on div at bounding box center [210, 125] width 199 height 35
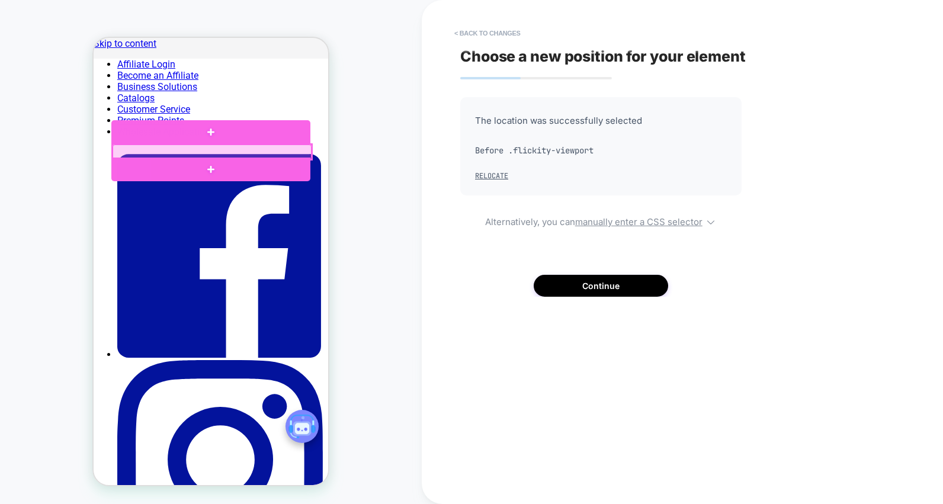
click at [199, 149] on div at bounding box center [212, 152] width 199 height 14
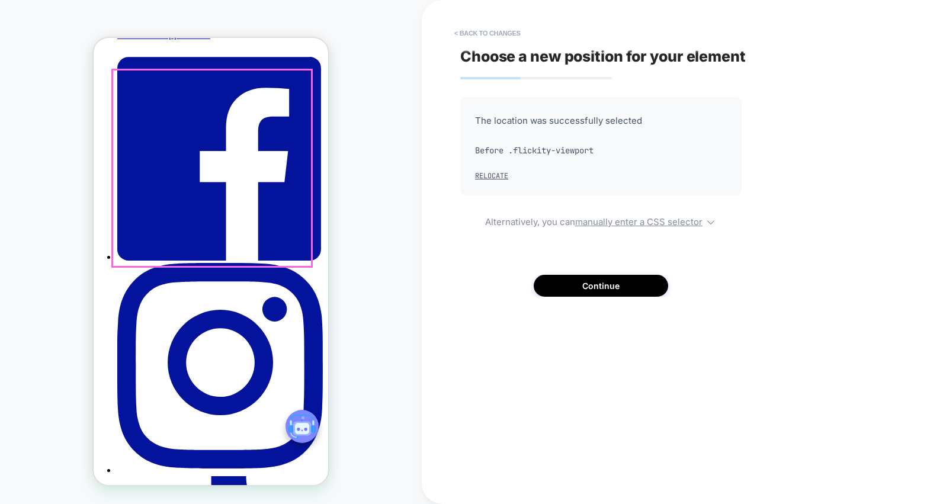
scroll to position [100, 0]
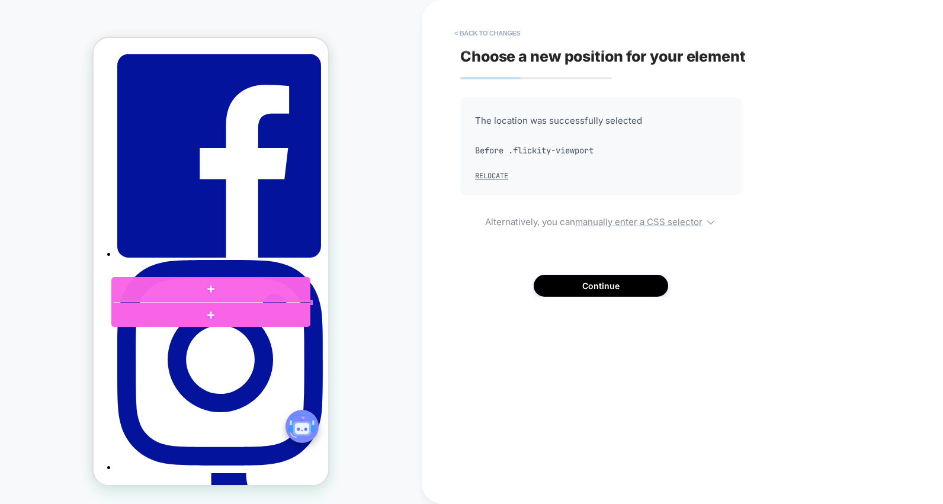
click at [197, 302] on div at bounding box center [211, 302] width 201 height 5
click at [194, 300] on div at bounding box center [211, 302] width 201 height 5
click at [186, 300] on div at bounding box center [211, 302] width 201 height 5
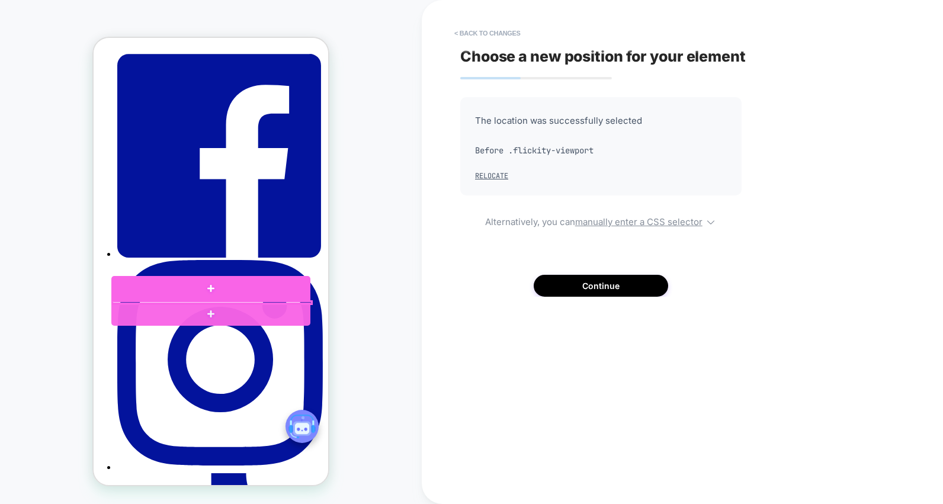
click at [192, 302] on div at bounding box center [211, 302] width 201 height 5
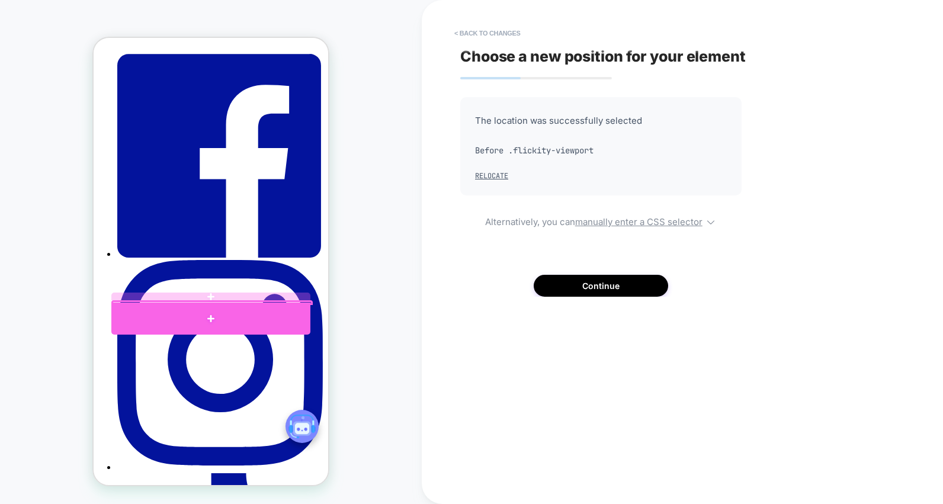
click at [196, 303] on div at bounding box center [210, 318] width 199 height 31
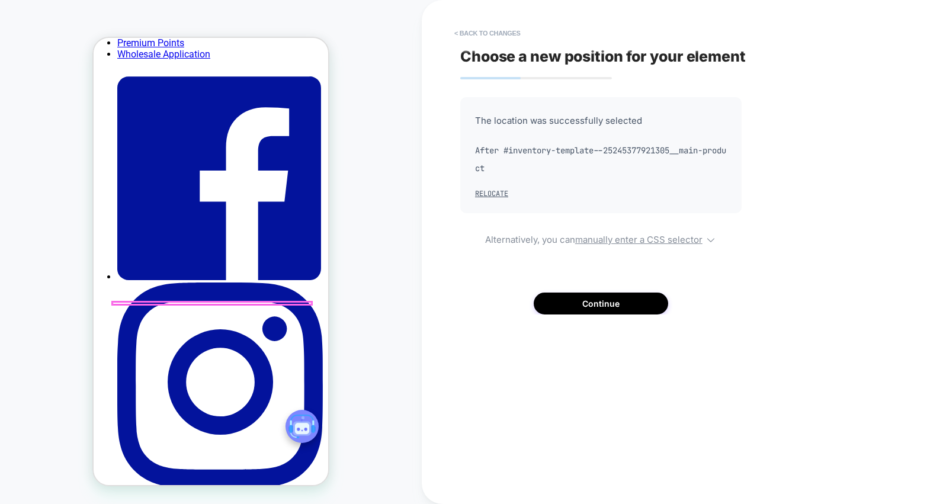
click at [196, 302] on div at bounding box center [211, 303] width 201 height 5
click at [196, 301] on div at bounding box center [210, 301] width 199 height 0
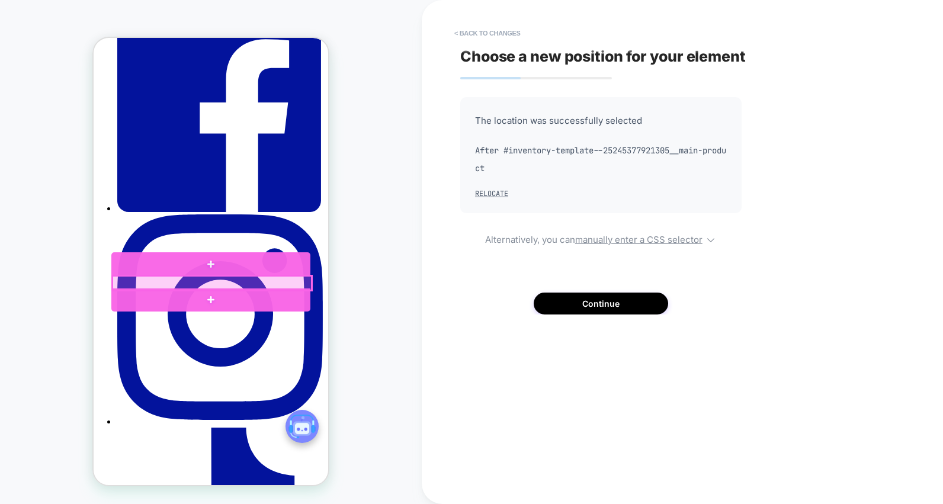
scroll to position [161, 0]
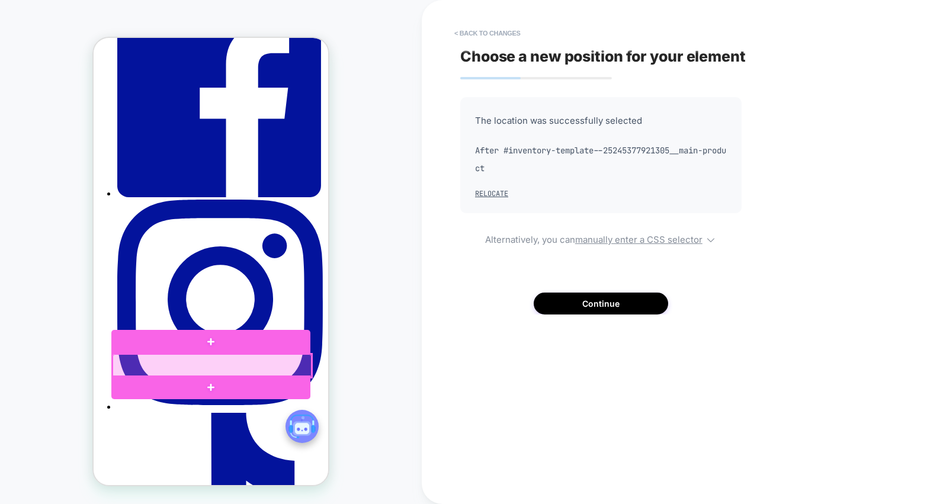
click at [209, 364] on div at bounding box center [212, 365] width 199 height 23
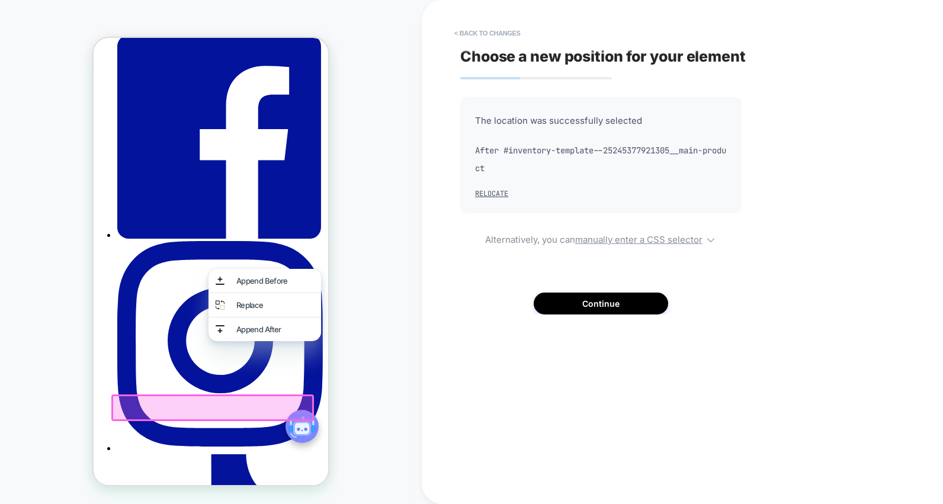
scroll to position [111, 0]
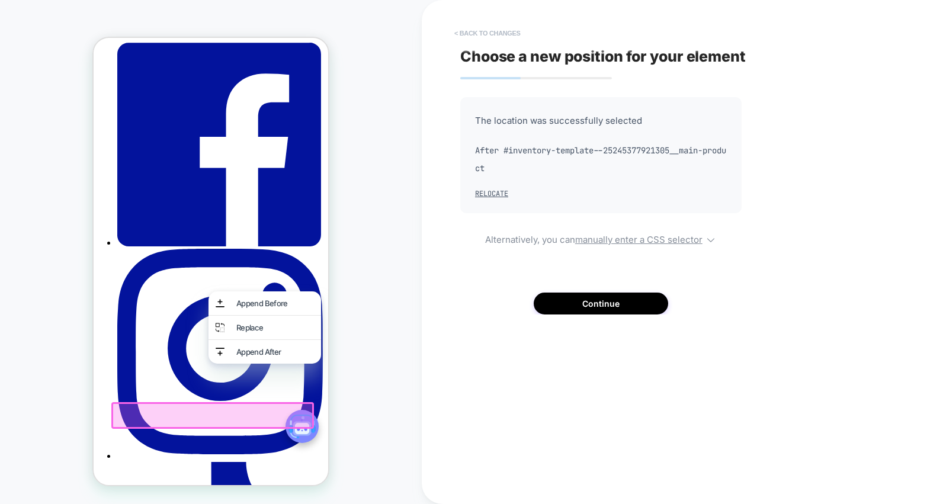
click at [501, 39] on button "< Back to changes" at bounding box center [488, 33] width 78 height 19
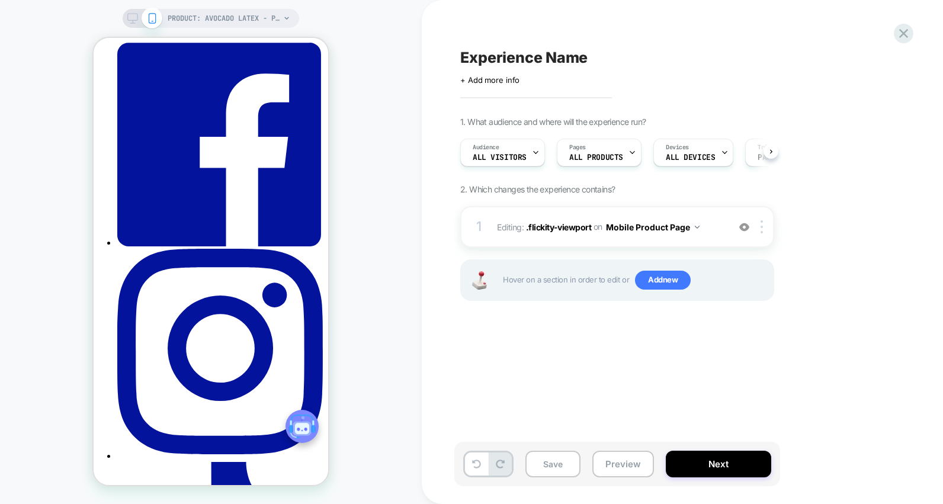
scroll to position [0, 1]
click at [764, 226] on div at bounding box center [764, 226] width 20 height 13
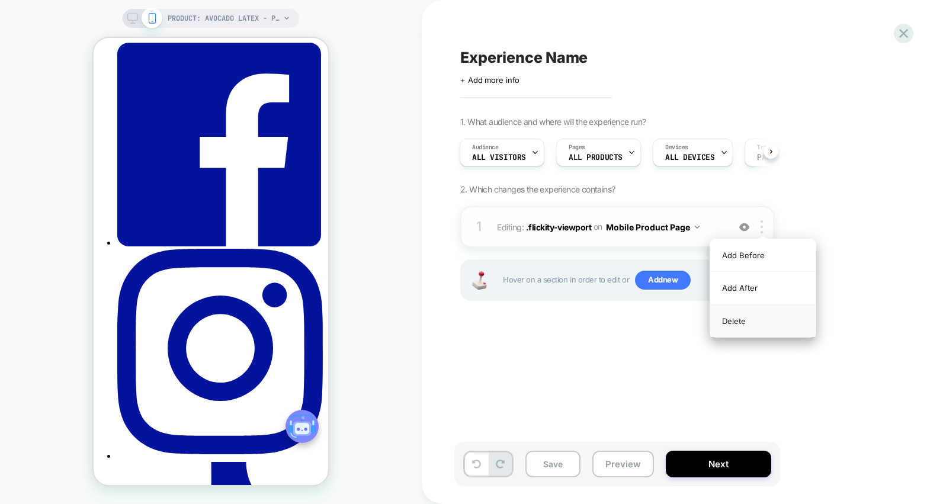
click at [732, 325] on div "Delete" at bounding box center [762, 321] width 105 height 32
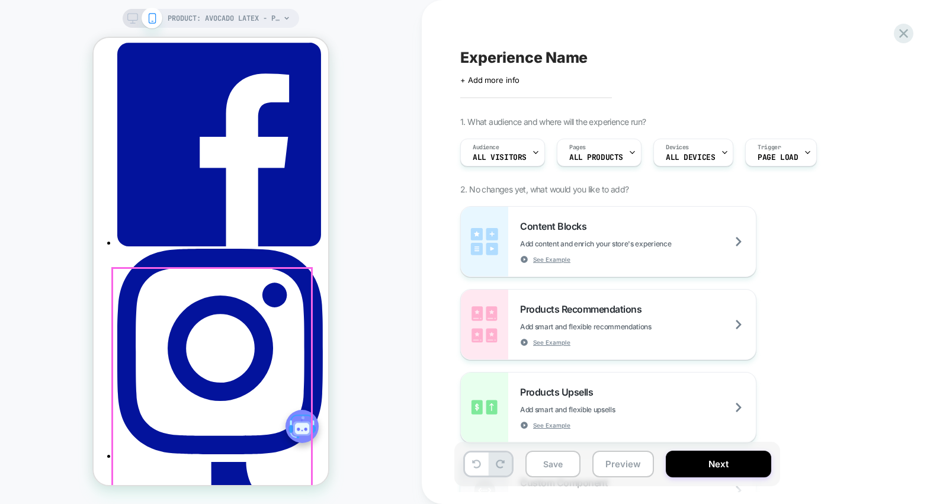
scroll to position [0, 0]
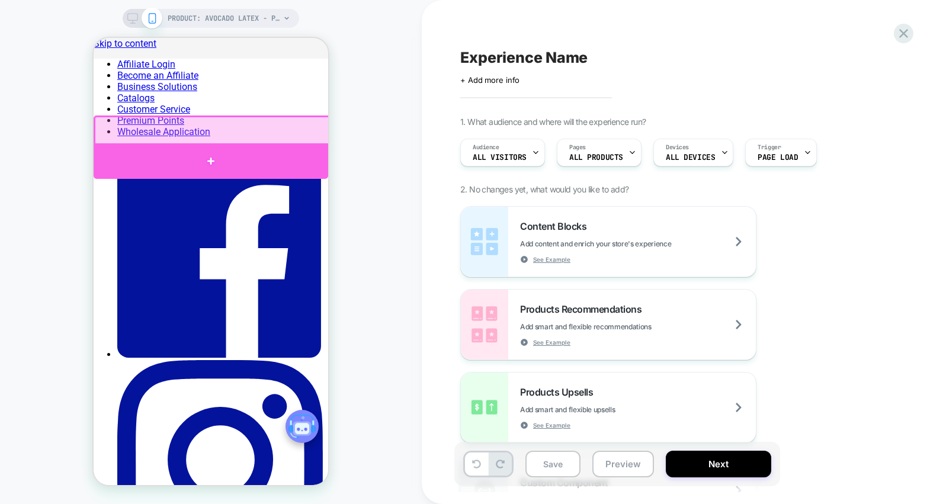
click at [210, 149] on div at bounding box center [211, 161] width 235 height 36
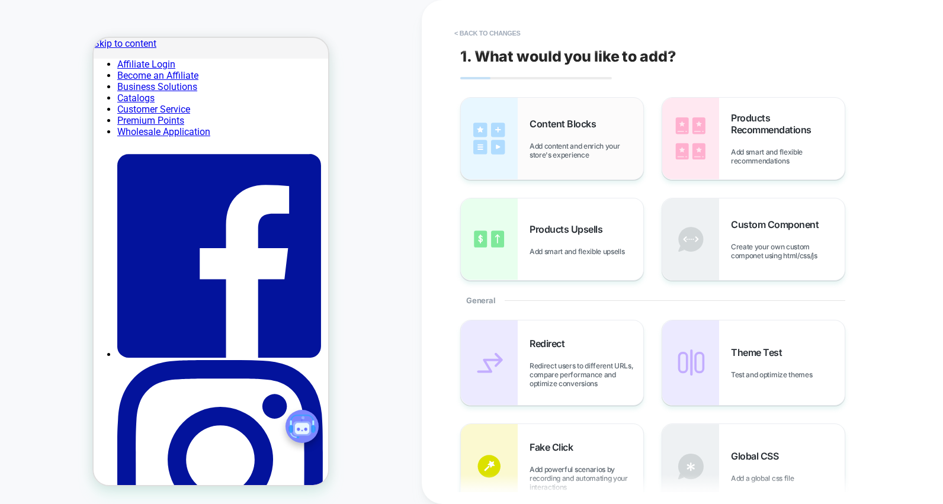
click at [584, 151] on span "Add content and enrich your store's experience" at bounding box center [587, 151] width 114 height 18
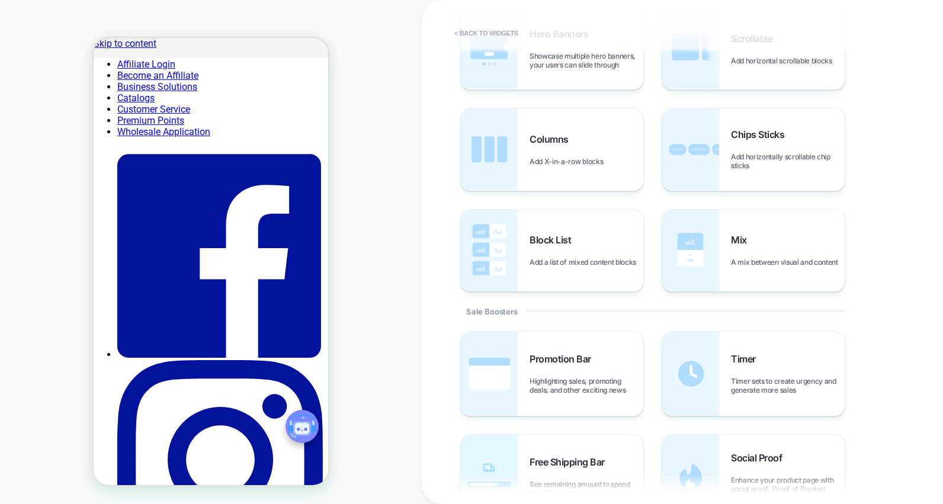
scroll to position [492, 0]
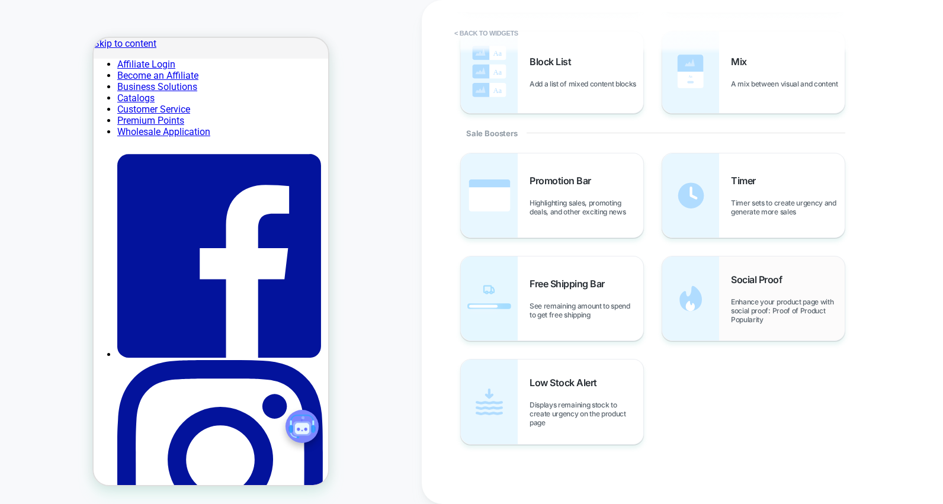
click at [720, 309] on div "Social Proof Enhance your product page with social proof: Proof of Product Popu…" at bounding box center [753, 299] width 182 height 84
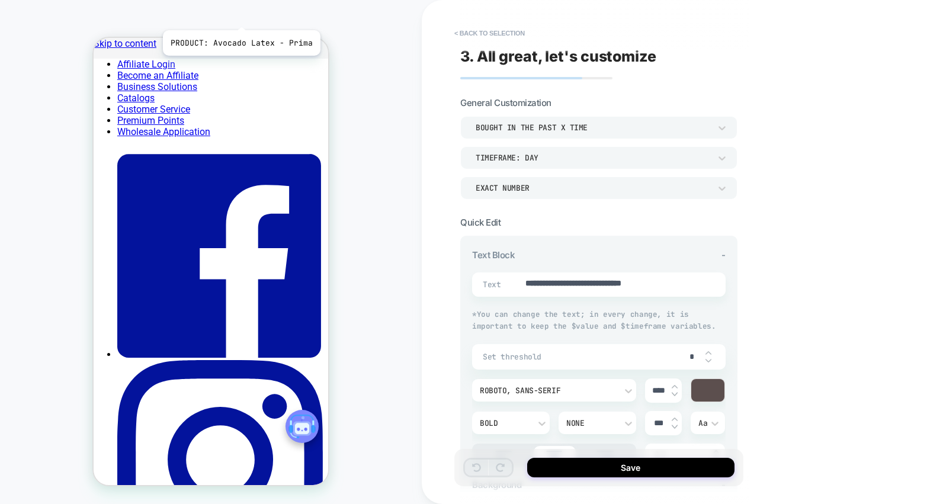
click at [240, 15] on span "PRODUCT: Avocado Latex - Prima" at bounding box center [224, 18] width 113 height 19
click at [585, 125] on div "bought in the past x time" at bounding box center [593, 128] width 235 height 10
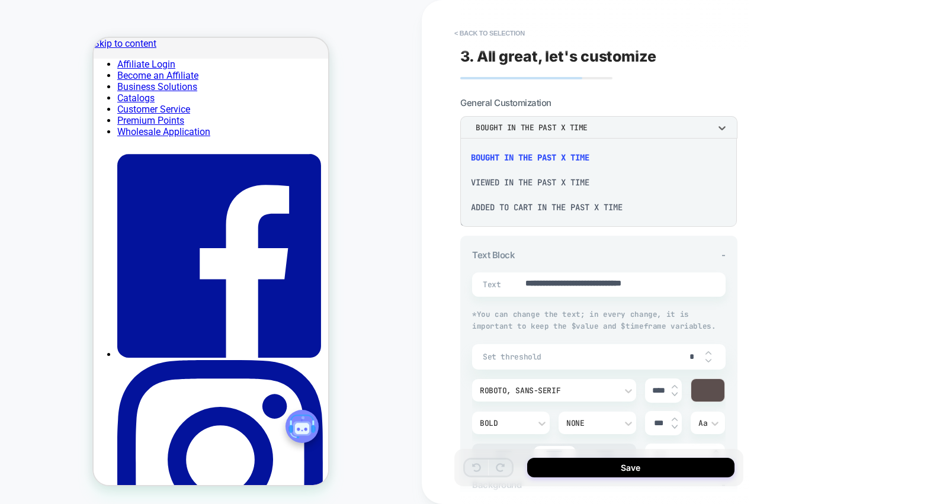
click at [568, 205] on div "Added to cart in the past x time" at bounding box center [598, 207] width 267 height 25
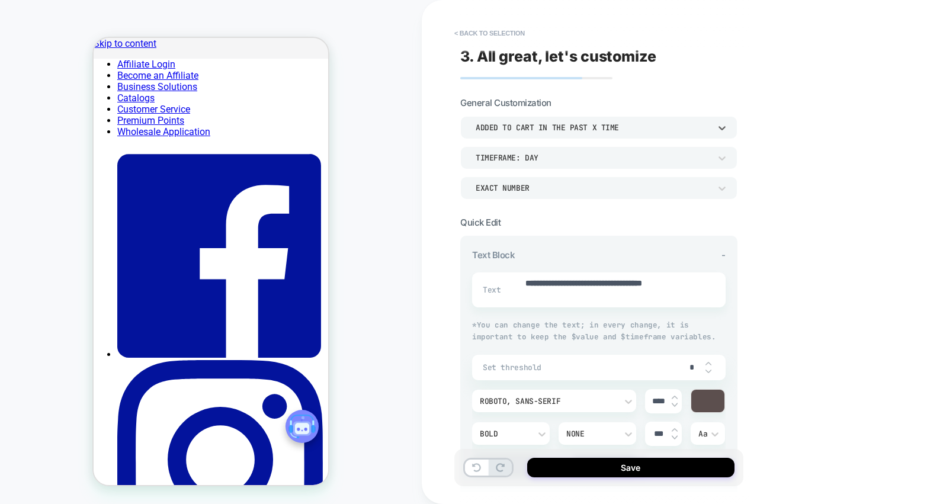
click at [588, 130] on div "Added to cart in the past x time" at bounding box center [593, 128] width 235 height 10
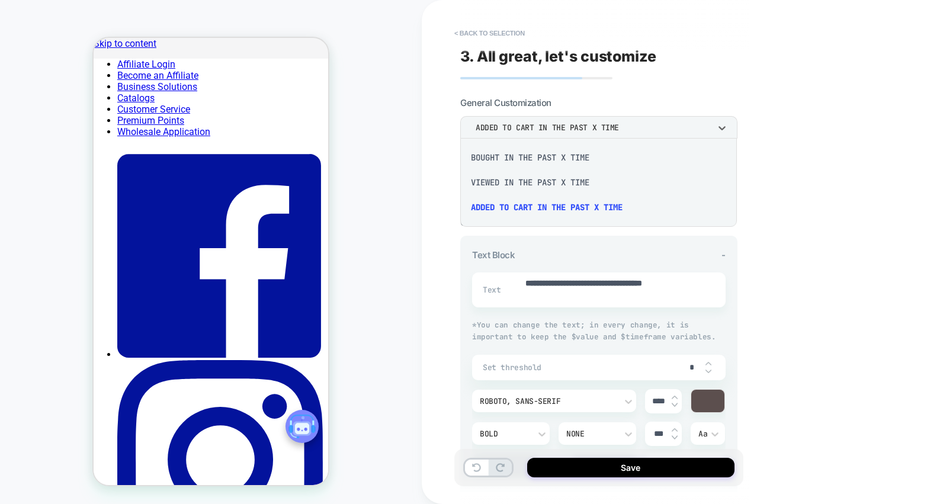
click at [571, 175] on div "viewed in the past x time" at bounding box center [598, 182] width 267 height 25
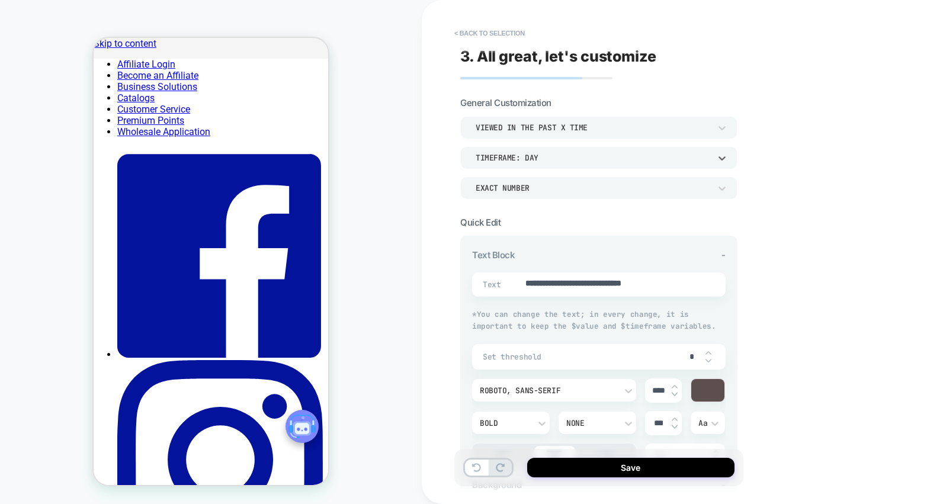
click at [583, 155] on div "TIMEFRAME: day" at bounding box center [593, 158] width 235 height 10
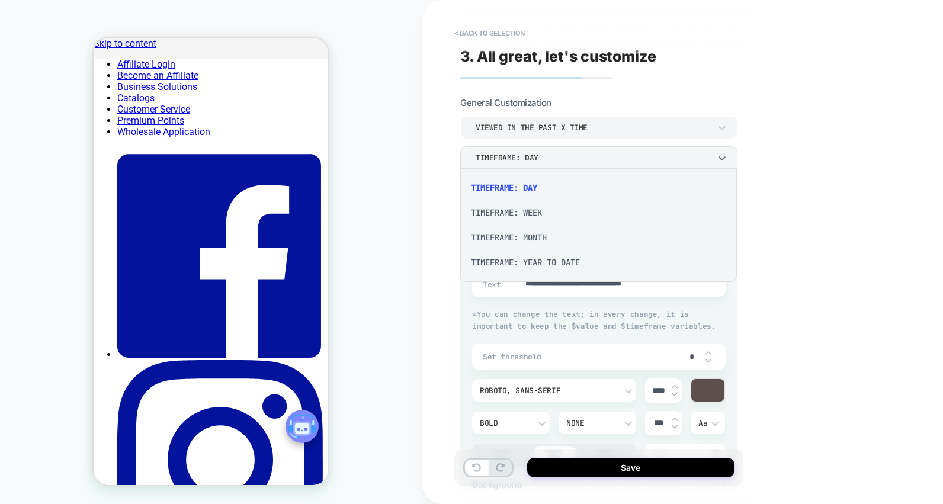
click at [538, 236] on div "TIMEFRAME: MONTH" at bounding box center [598, 237] width 267 height 25
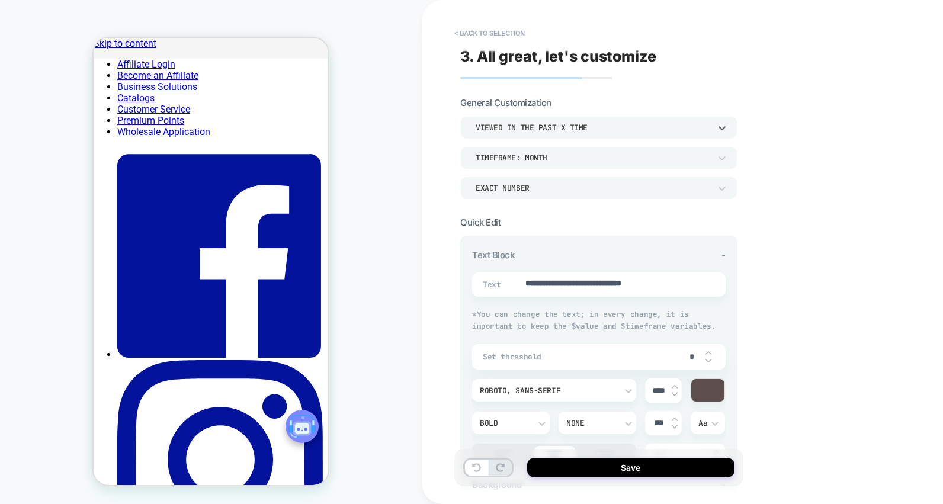
click at [577, 129] on div "viewed in the past x time" at bounding box center [593, 128] width 235 height 10
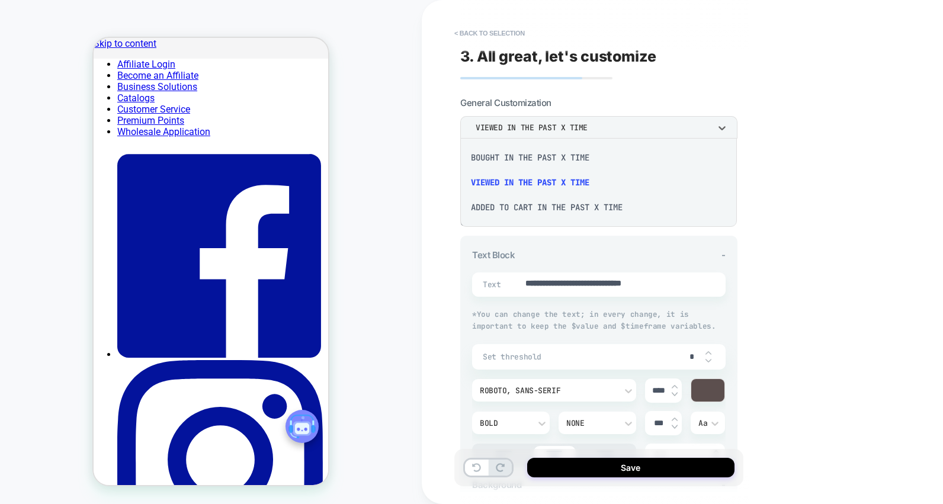
click at [563, 156] on div "bought in the past x time" at bounding box center [598, 157] width 267 height 25
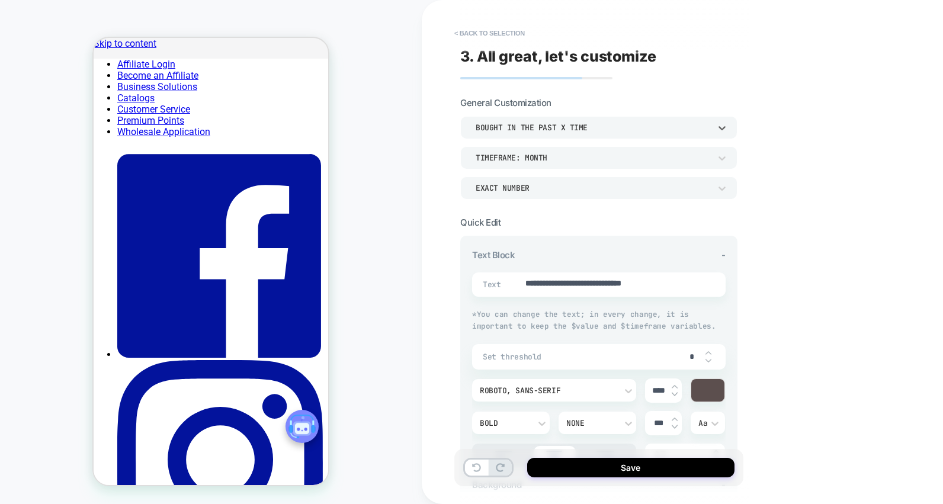
click at [576, 130] on div "bought in the past x time" at bounding box center [593, 128] width 235 height 10
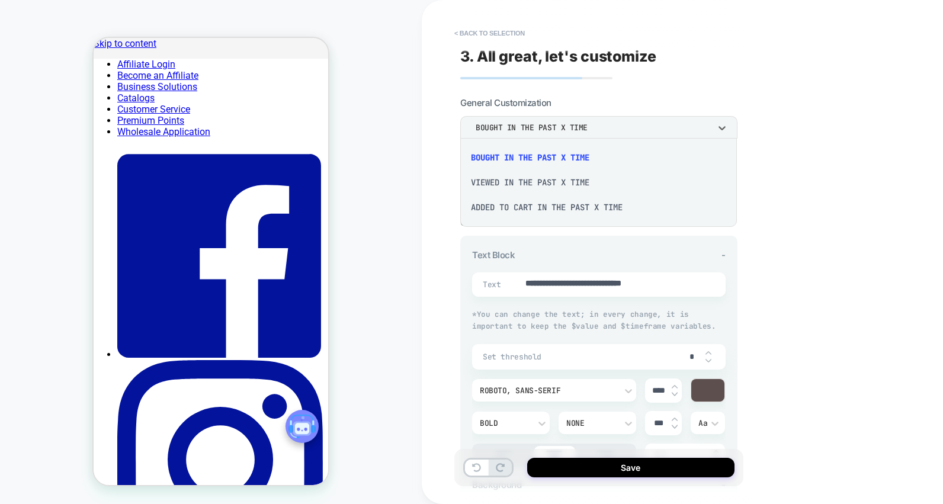
click at [553, 203] on div "Added to cart in the past x time" at bounding box center [598, 207] width 267 height 25
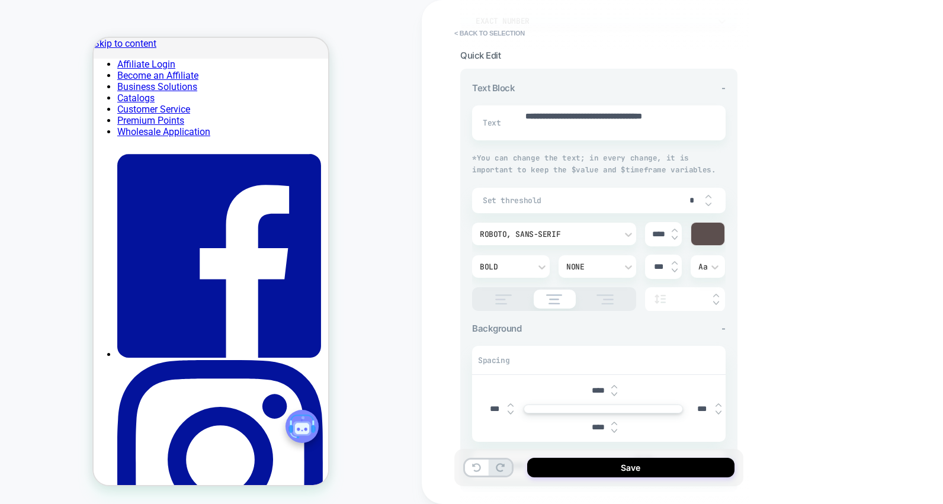
scroll to position [170, 0]
click at [708, 191] on img at bounding box center [709, 193] width 6 height 5
type textarea "*"
type input "*"
click at [708, 191] on img at bounding box center [709, 193] width 6 height 5
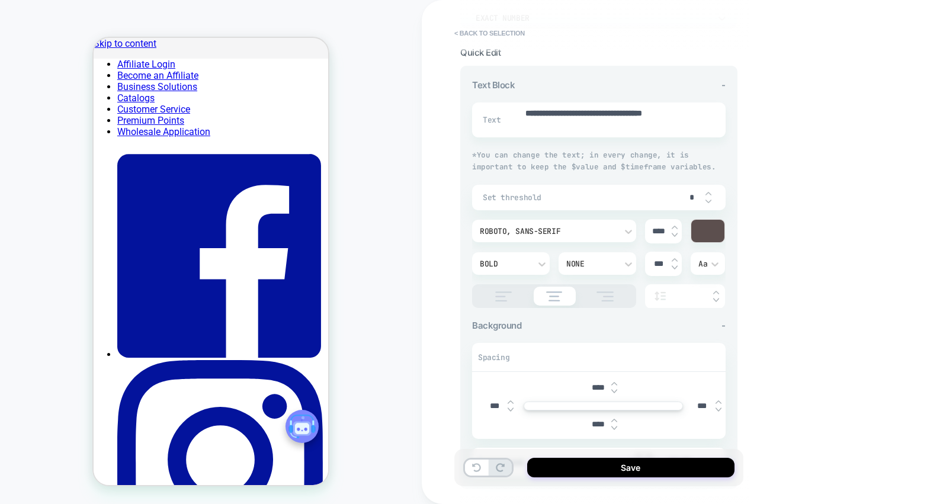
type textarea "*"
type input "*"
click at [708, 191] on img at bounding box center [709, 193] width 6 height 5
type textarea "*"
type input "*"
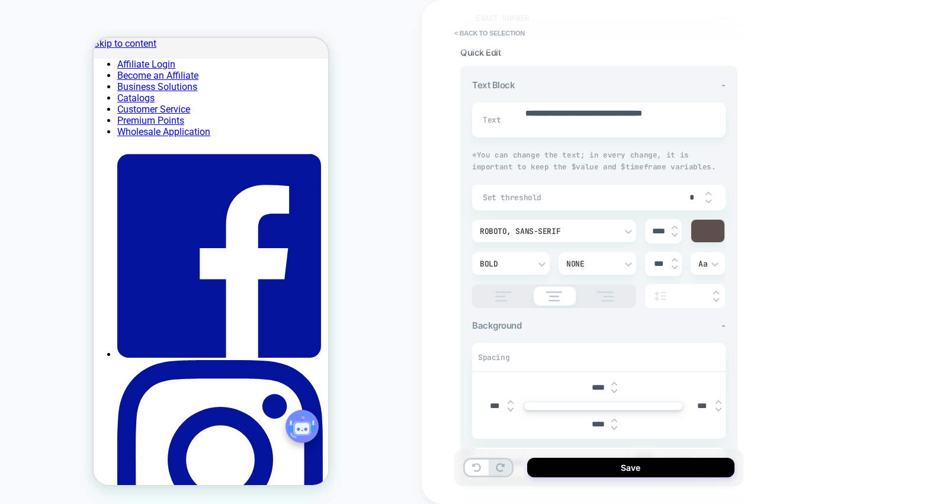
click at [708, 191] on img at bounding box center [709, 193] width 6 height 5
type textarea "*"
type input "*"
click at [708, 191] on img at bounding box center [709, 193] width 6 height 5
type textarea "*"
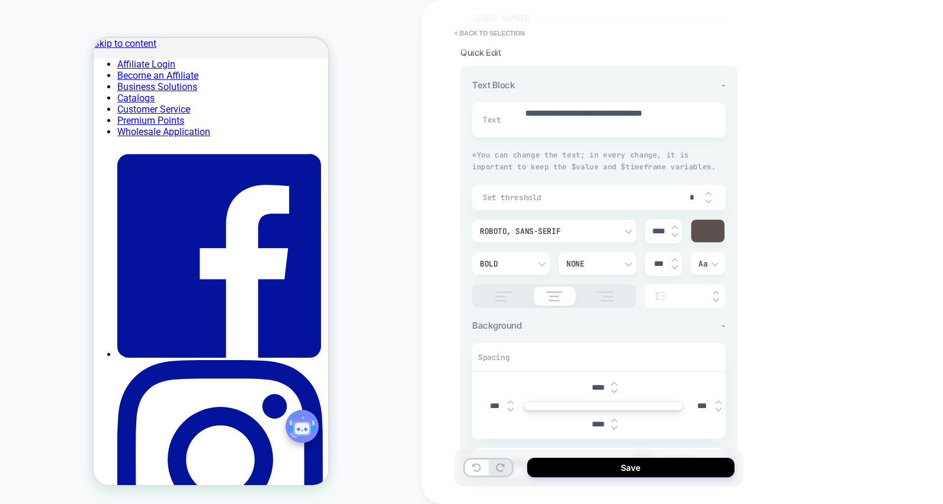
type input "*"
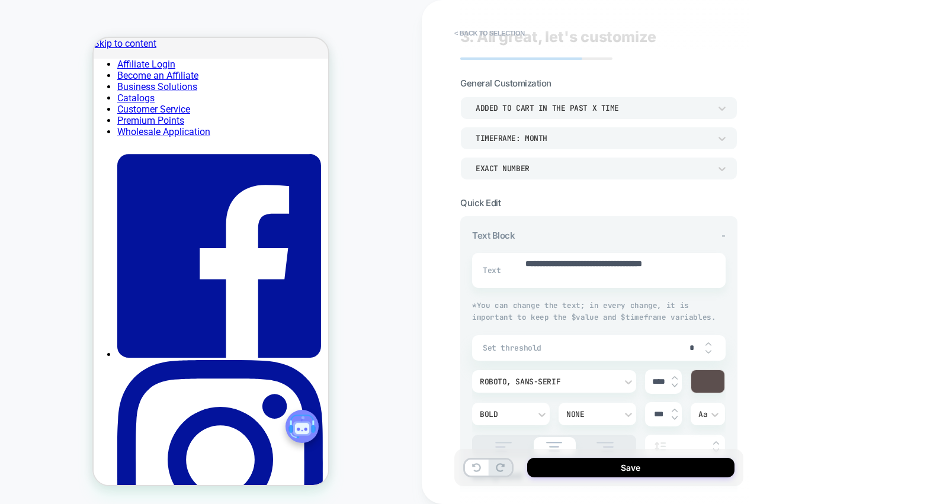
scroll to position [18, 0]
click at [690, 110] on div "Added to cart in the past x time" at bounding box center [593, 109] width 235 height 10
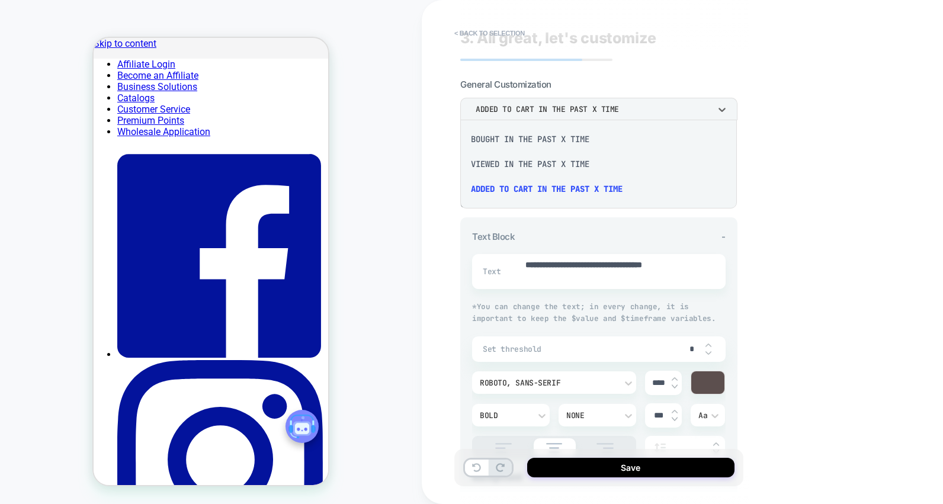
click at [804, 211] on div at bounding box center [471, 252] width 943 height 504
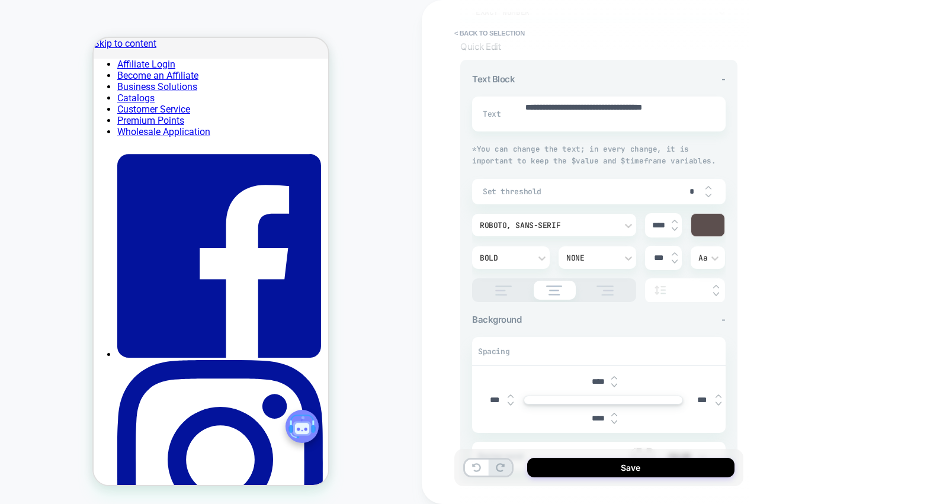
scroll to position [312, 0]
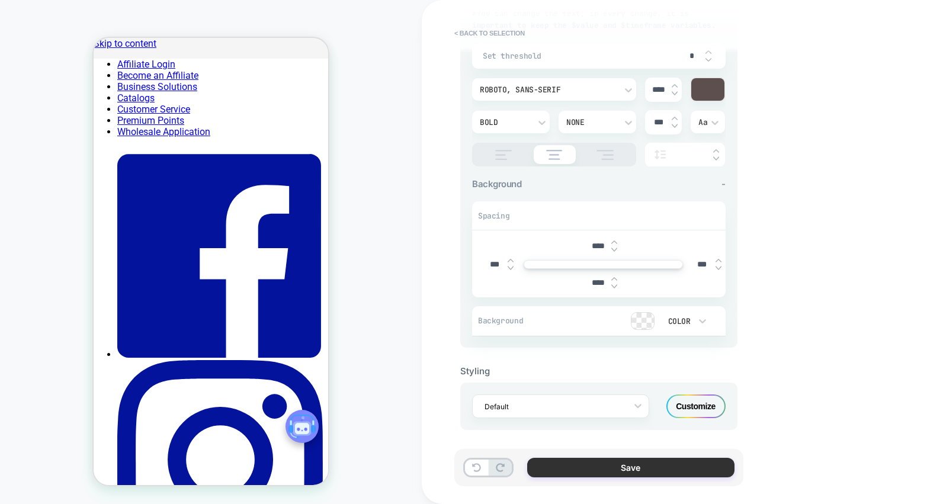
click at [639, 467] on button "Save" at bounding box center [630, 468] width 207 height 20
type textarea "*"
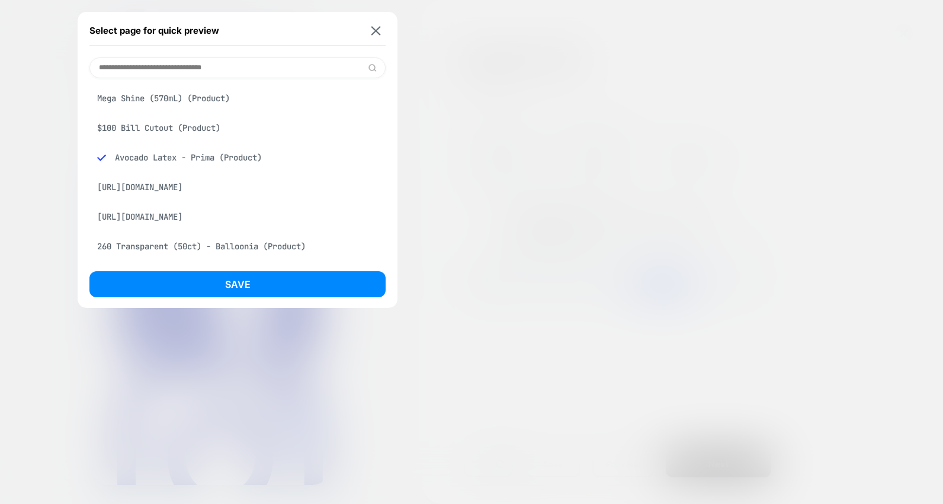
scroll to position [0, 1]
click at [225, 64] on input at bounding box center [237, 67] width 296 height 21
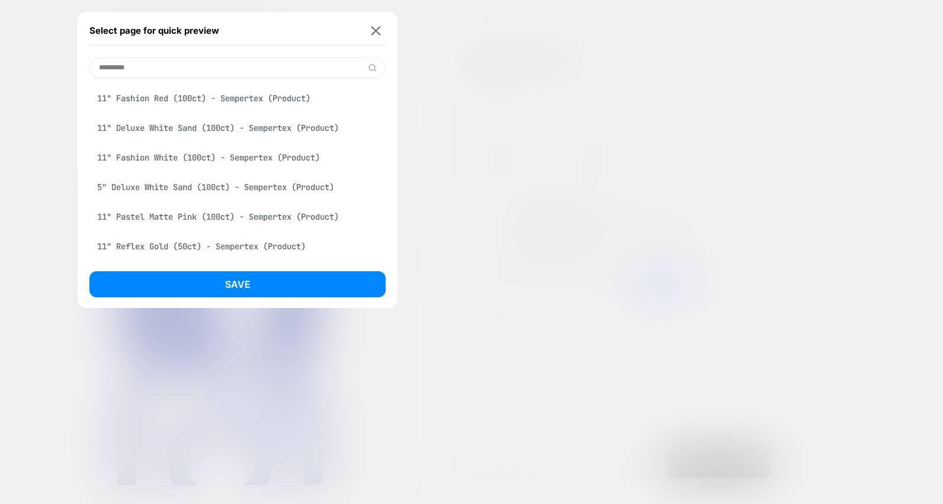
type input "*********"
click at [203, 91] on div "11" Fashion Red (100ct) - Sempertex (Product)" at bounding box center [237, 98] width 296 height 23
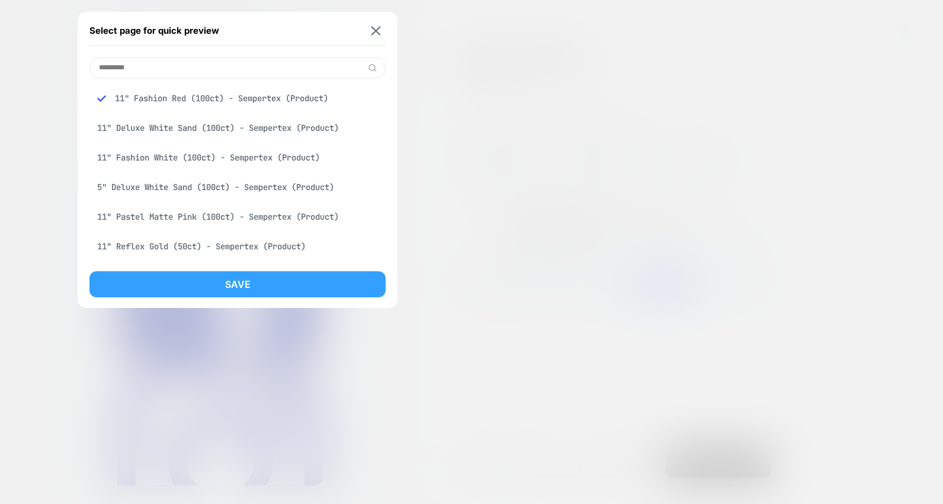
click at [217, 281] on button "Save" at bounding box center [237, 284] width 296 height 26
